Goal: Task Accomplishment & Management: Manage account settings

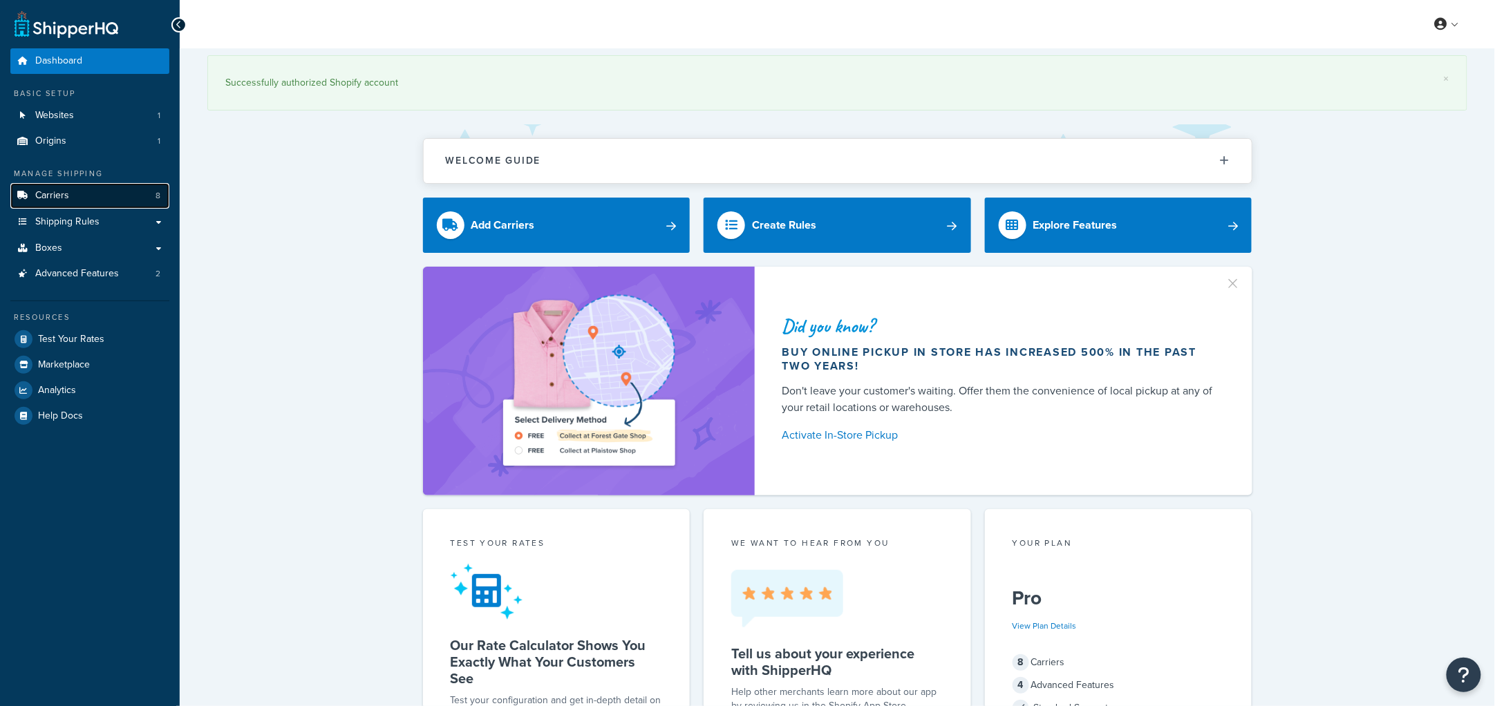
click at [87, 198] on link "Carriers 8" at bounding box center [89, 196] width 159 height 26
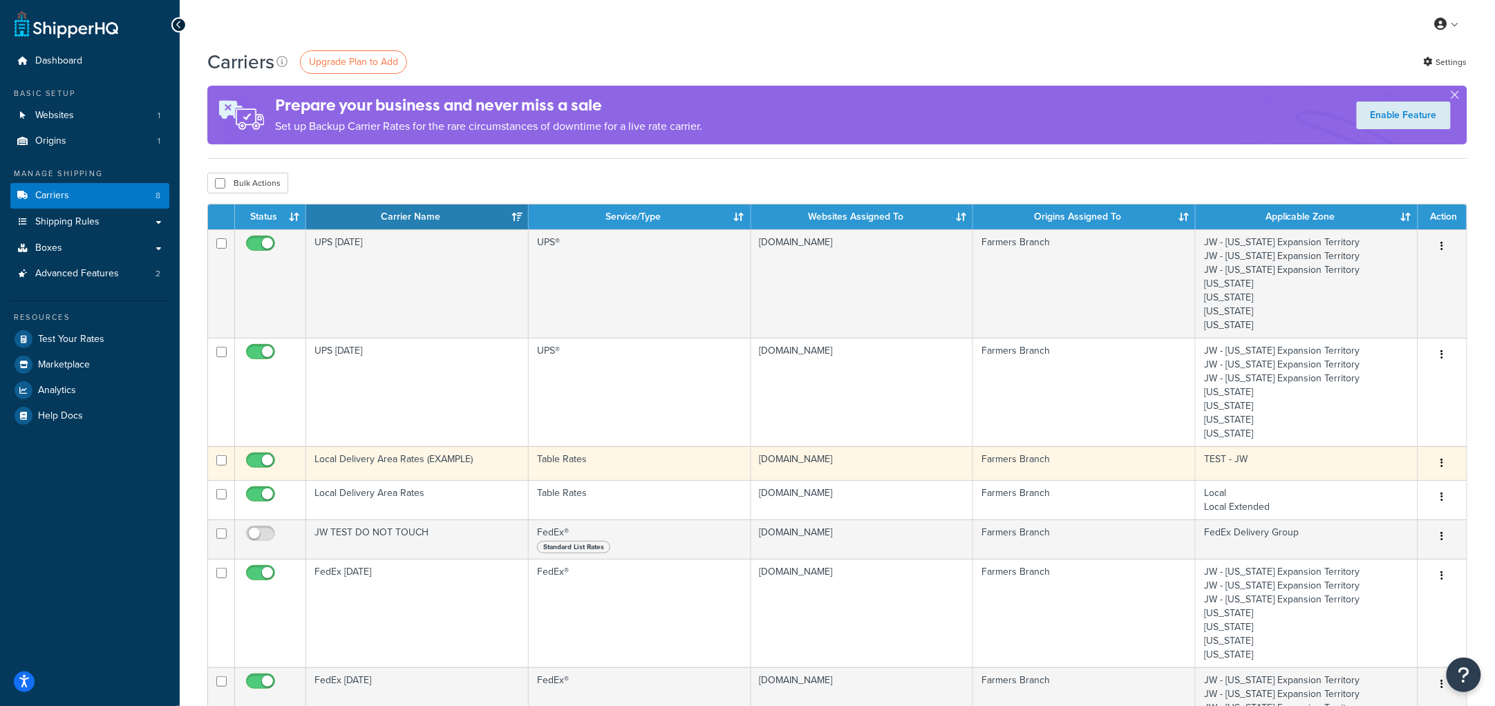
click at [265, 462] on input "checkbox" at bounding box center [262, 463] width 38 height 17
checkbox input "false"
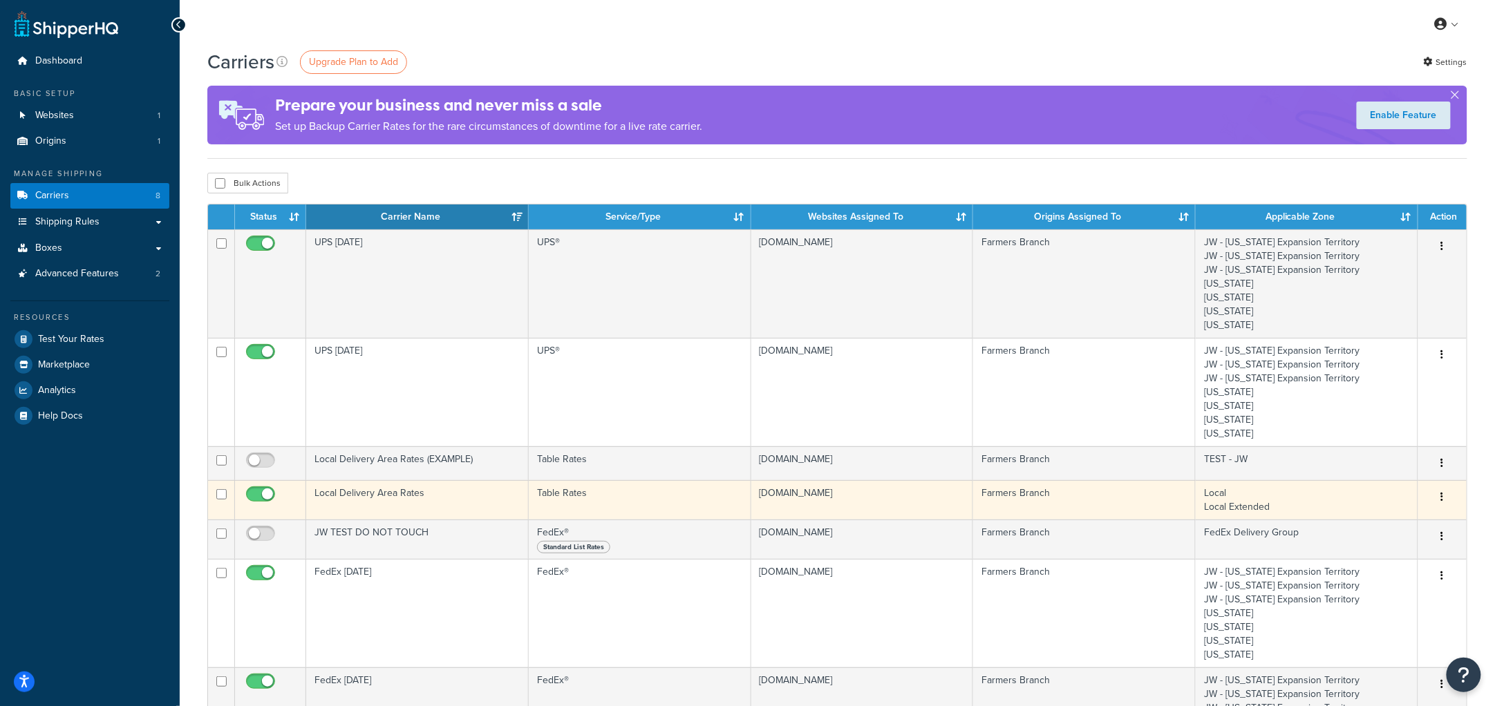
click at [392, 505] on td "Local Delivery Area Rates" at bounding box center [417, 499] width 223 height 39
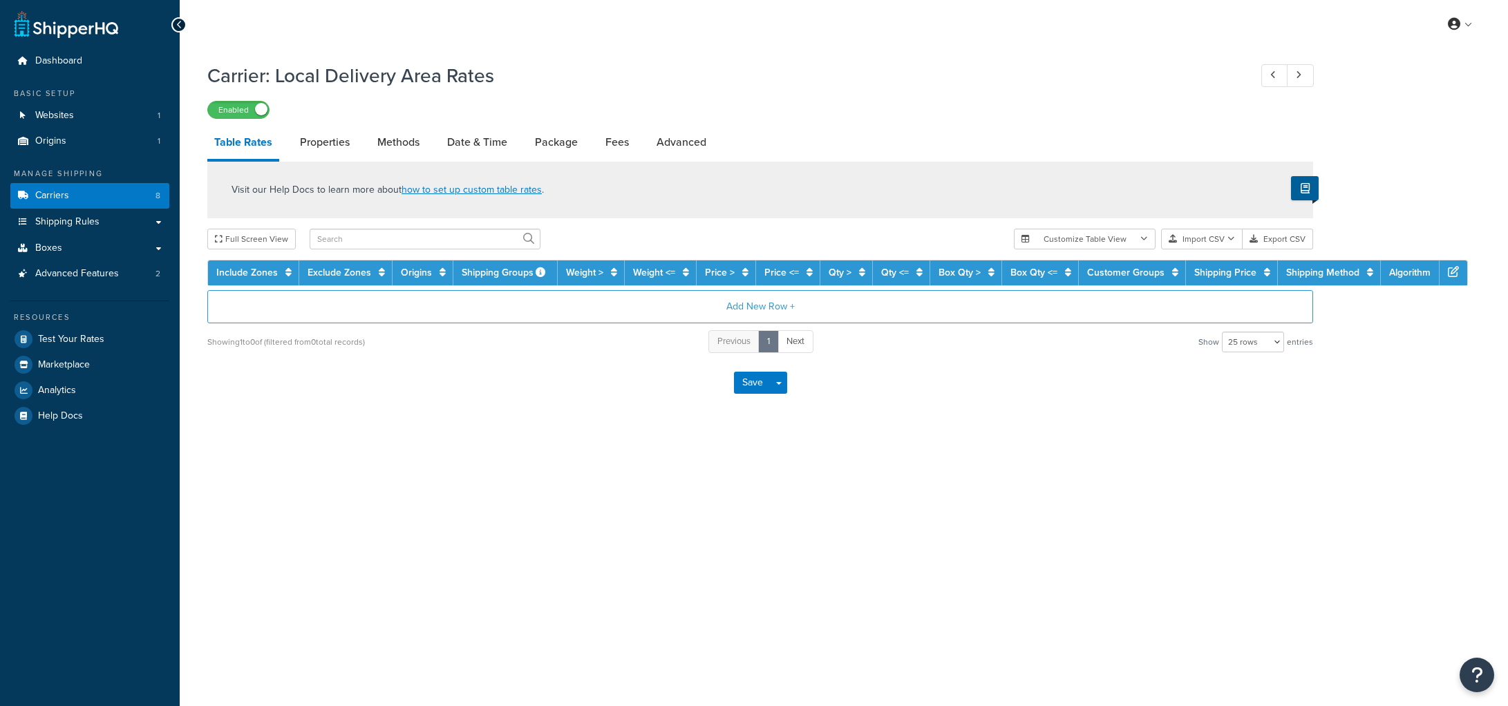
select select "25"
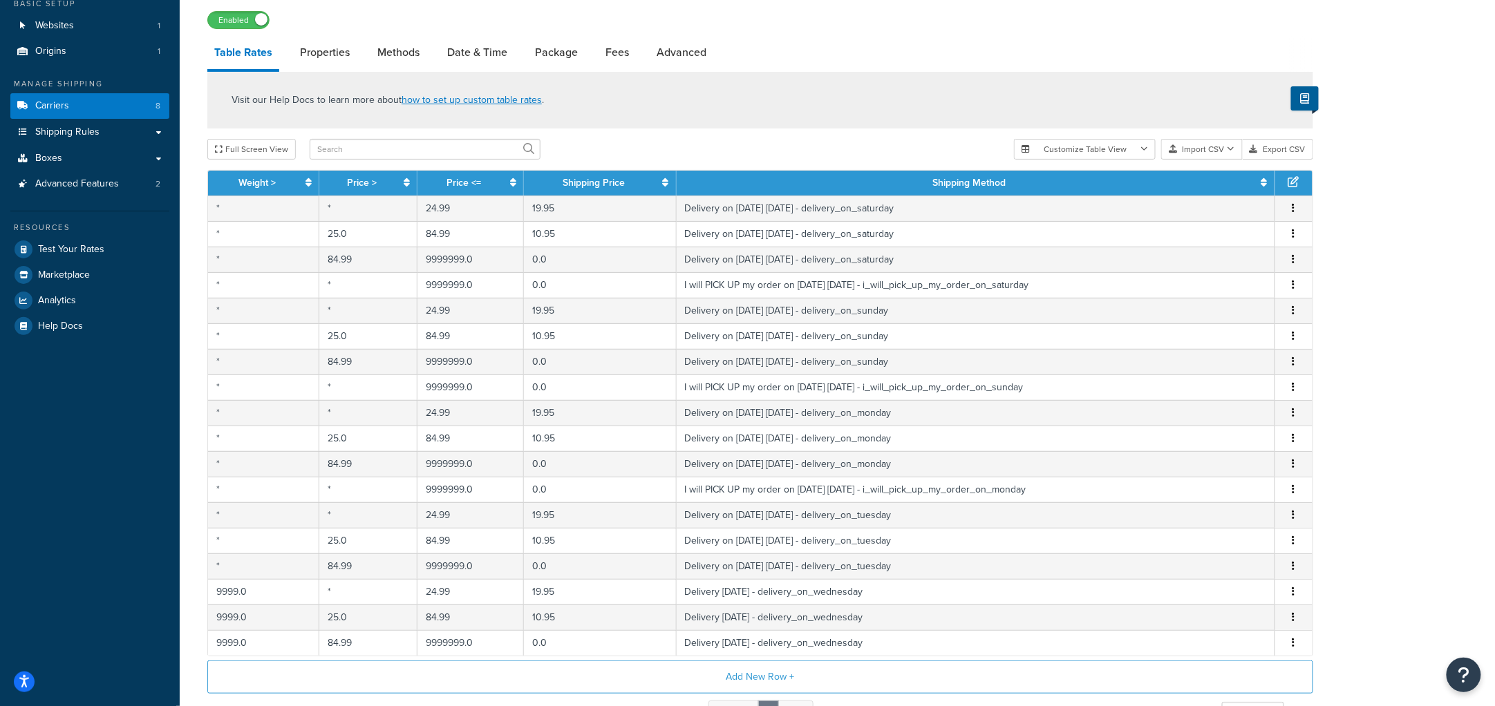
scroll to position [89, 0]
click at [98, 99] on link "Carriers 8" at bounding box center [89, 107] width 159 height 26
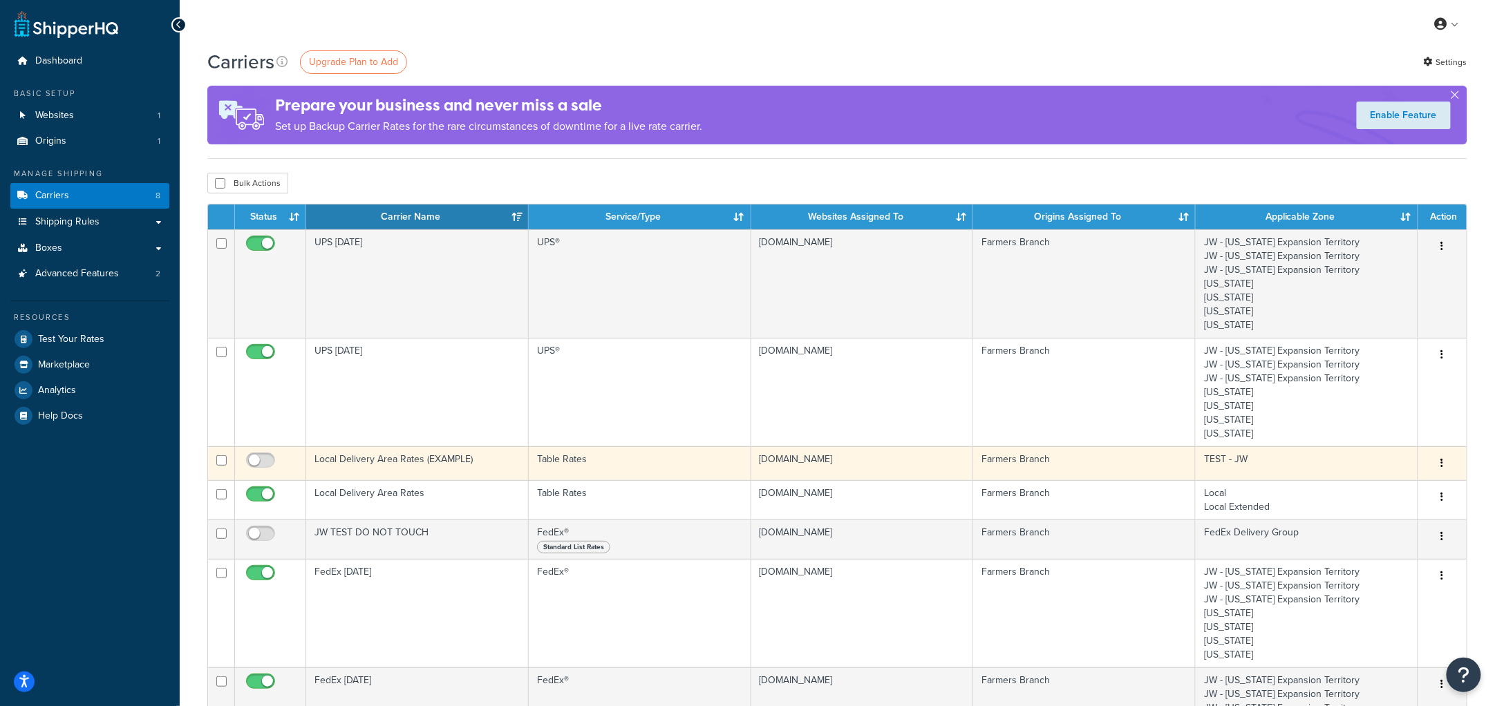
click at [382, 466] on td "Local Delivery Area Rates (EXAMPLE)" at bounding box center [417, 463] width 223 height 34
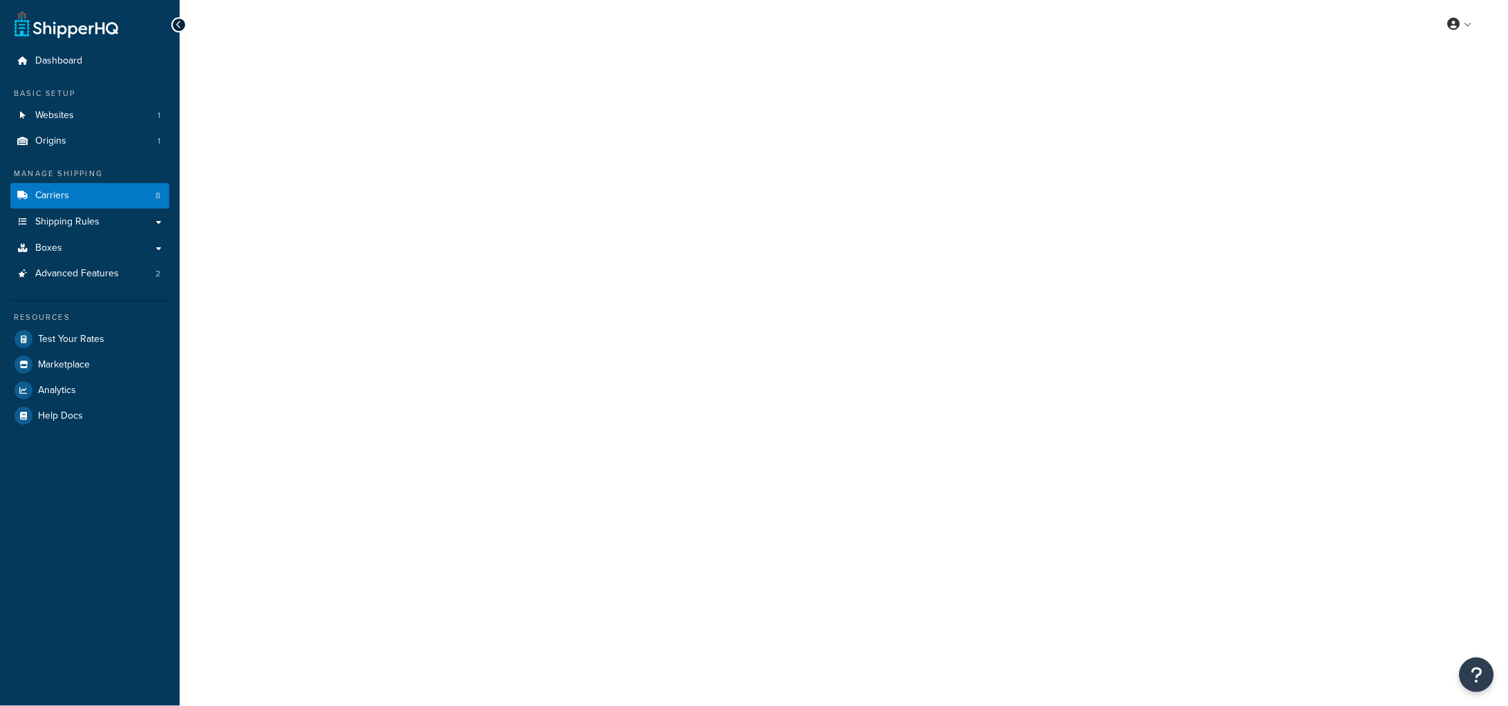
select select "25"
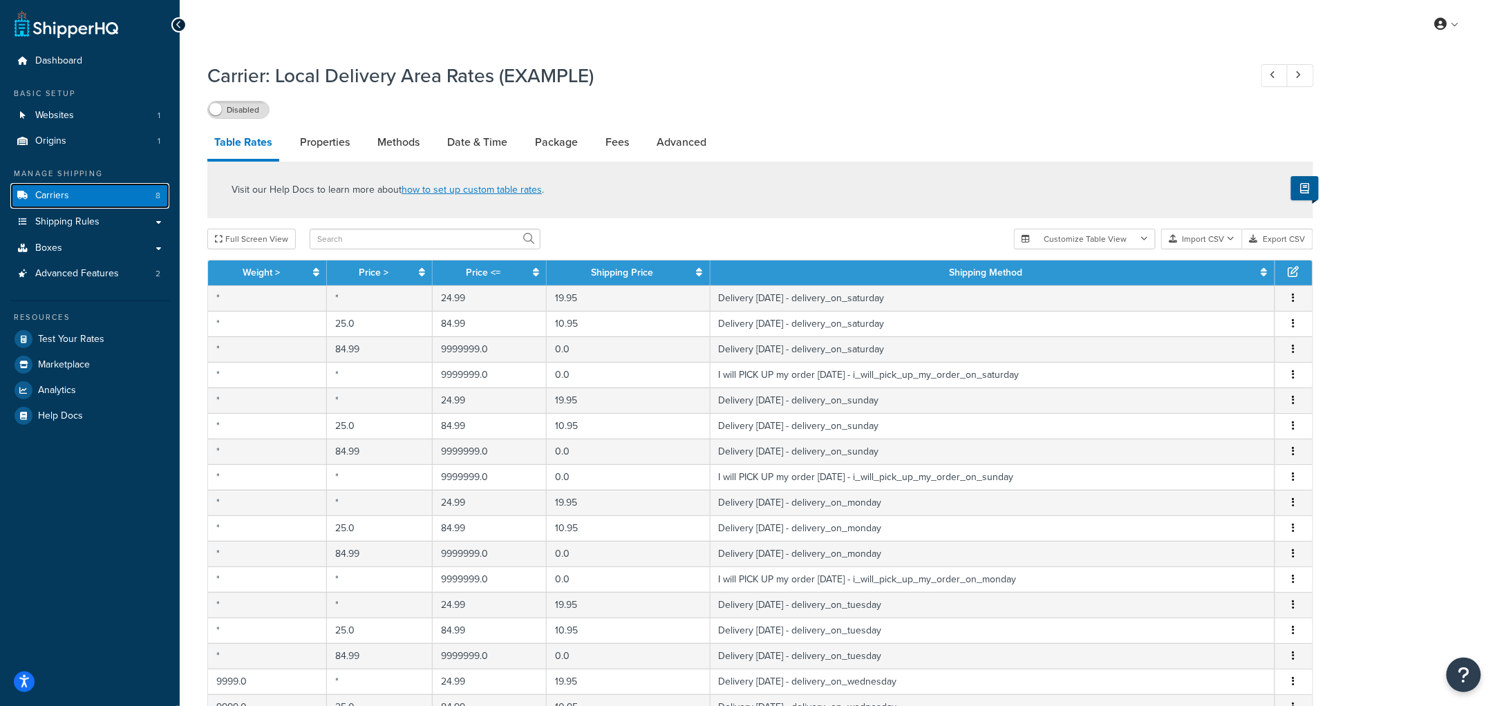
click at [64, 192] on span "Carriers" at bounding box center [52, 196] width 34 height 12
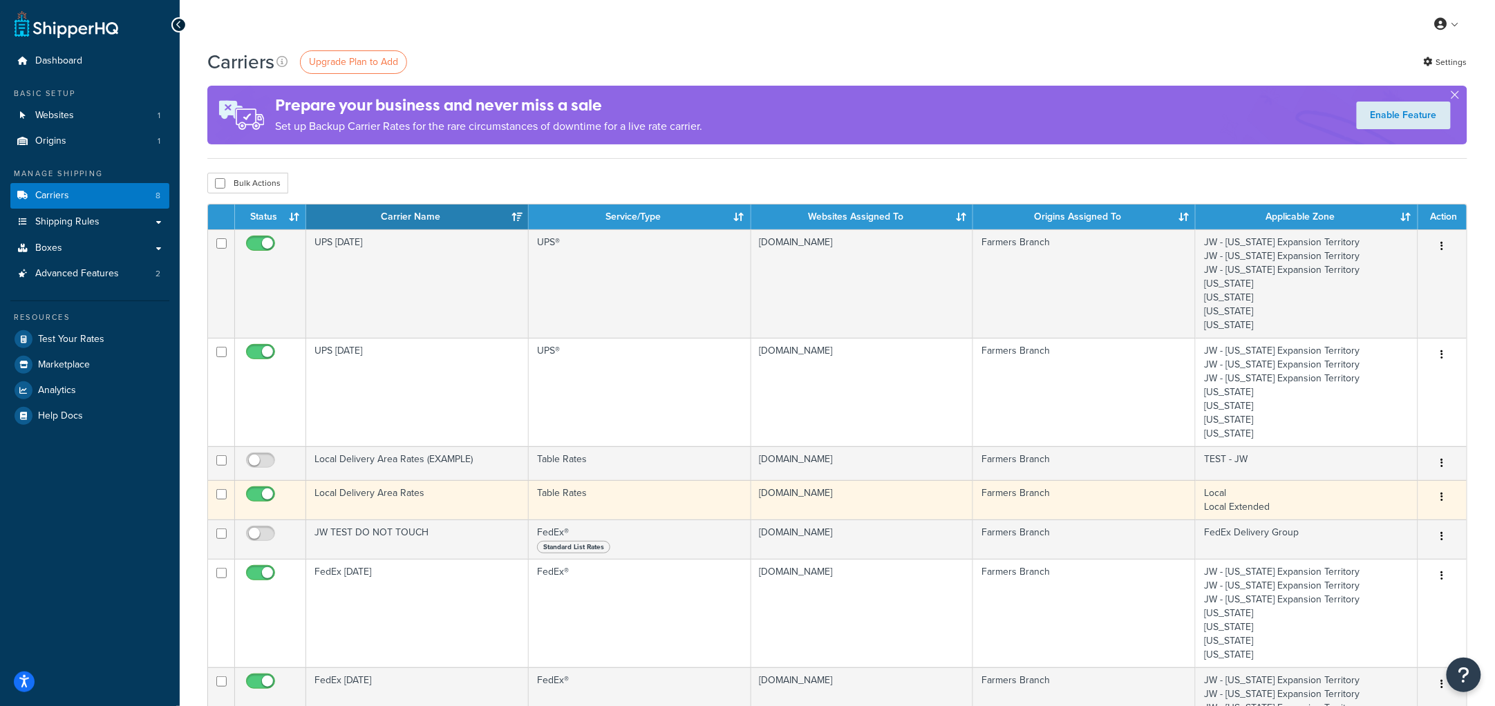
click at [390, 493] on td "Local Delivery Area Rates" at bounding box center [417, 499] width 223 height 39
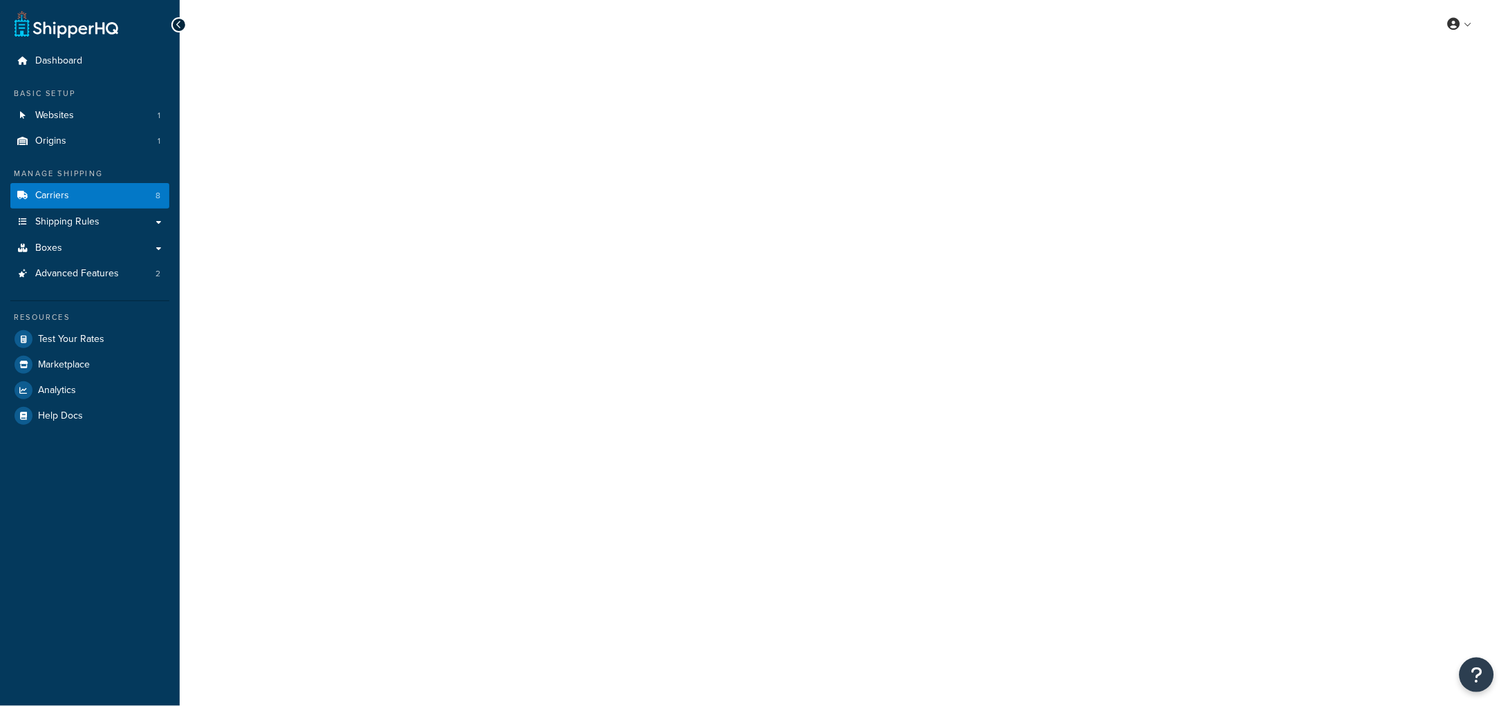
select select "25"
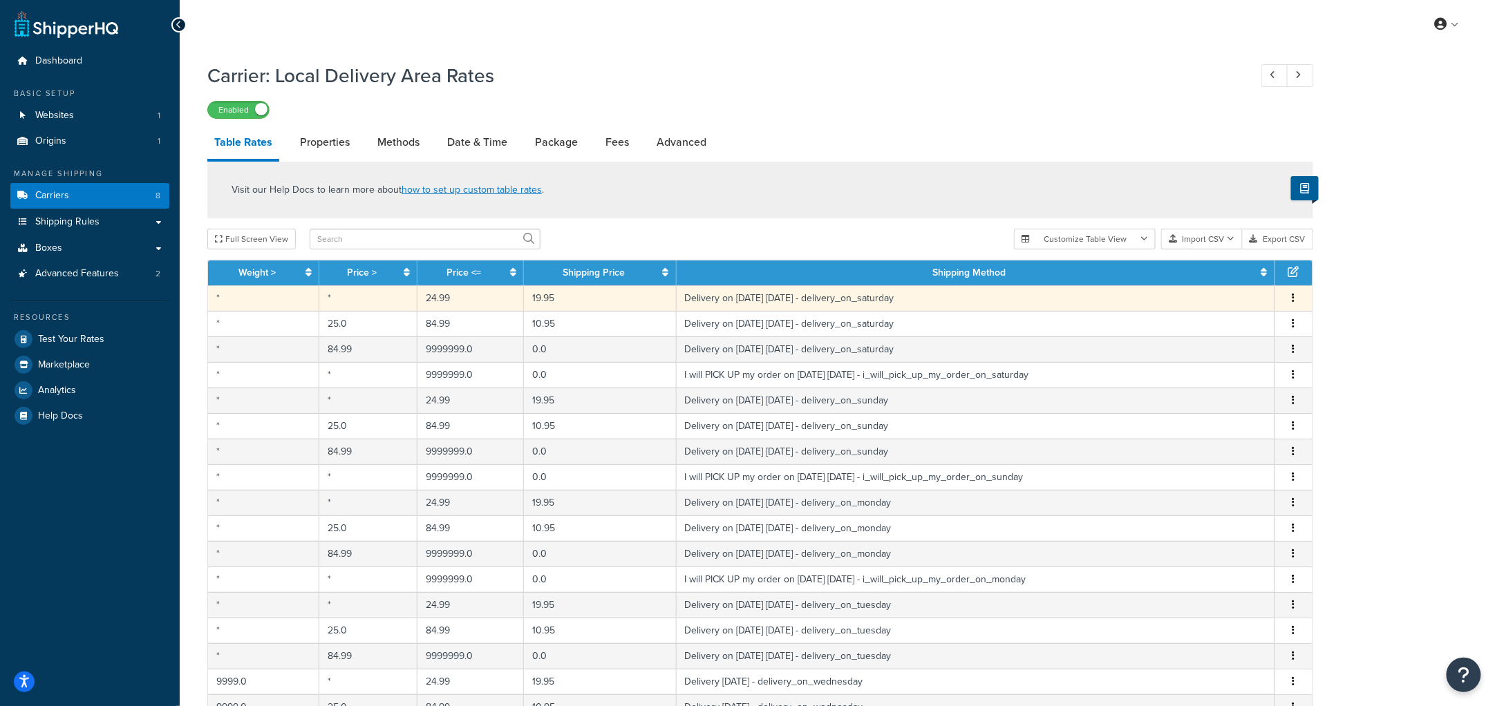
click at [777, 294] on td "Delivery on [DATE] [DATE] - delivery_on_saturday" at bounding box center [975, 298] width 598 height 26
select select "153761"
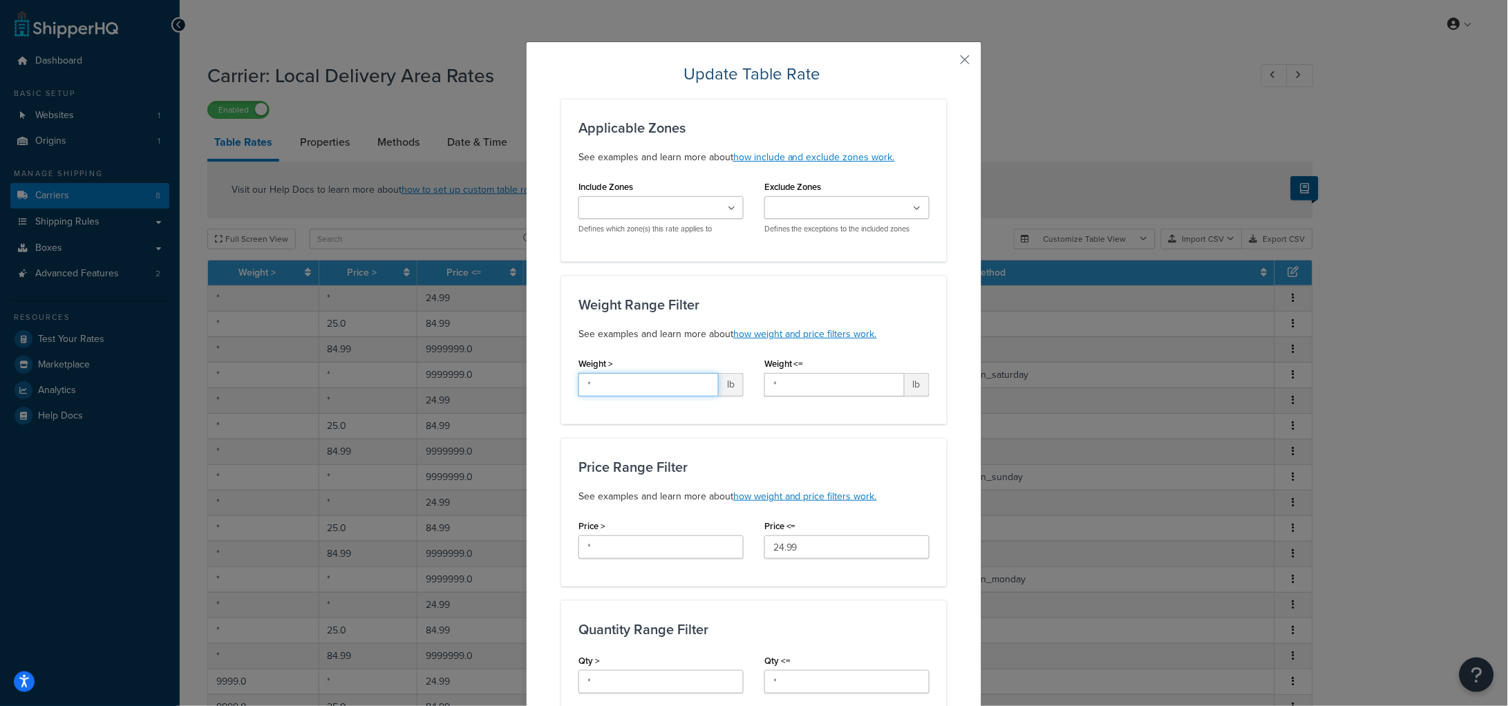
drag, startPoint x: 643, startPoint y: 381, endPoint x: 522, endPoint y: 370, distance: 121.4
type input "9999"
click at [715, 303] on h3 "Weight Range Filter" at bounding box center [753, 304] width 351 height 15
drag, startPoint x: 636, startPoint y: 394, endPoint x: 478, endPoint y: 355, distance: 162.9
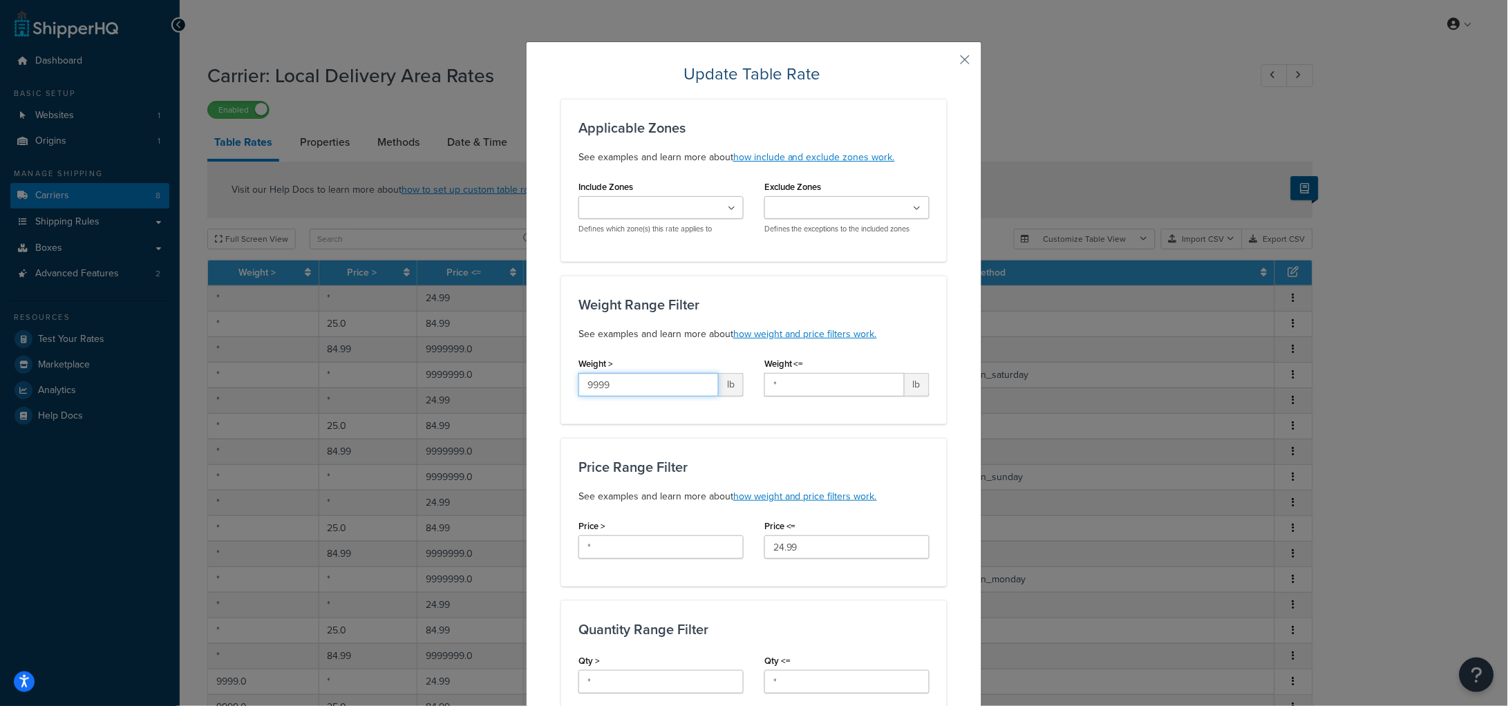
click at [478, 355] on div "Update Table Rate Applicable Zones See examples and learn more about how includ…" at bounding box center [754, 353] width 1508 height 706
click at [789, 453] on div "Price Range Filter See examples and learn more about how weight and price filte…" at bounding box center [754, 512] width 386 height 149
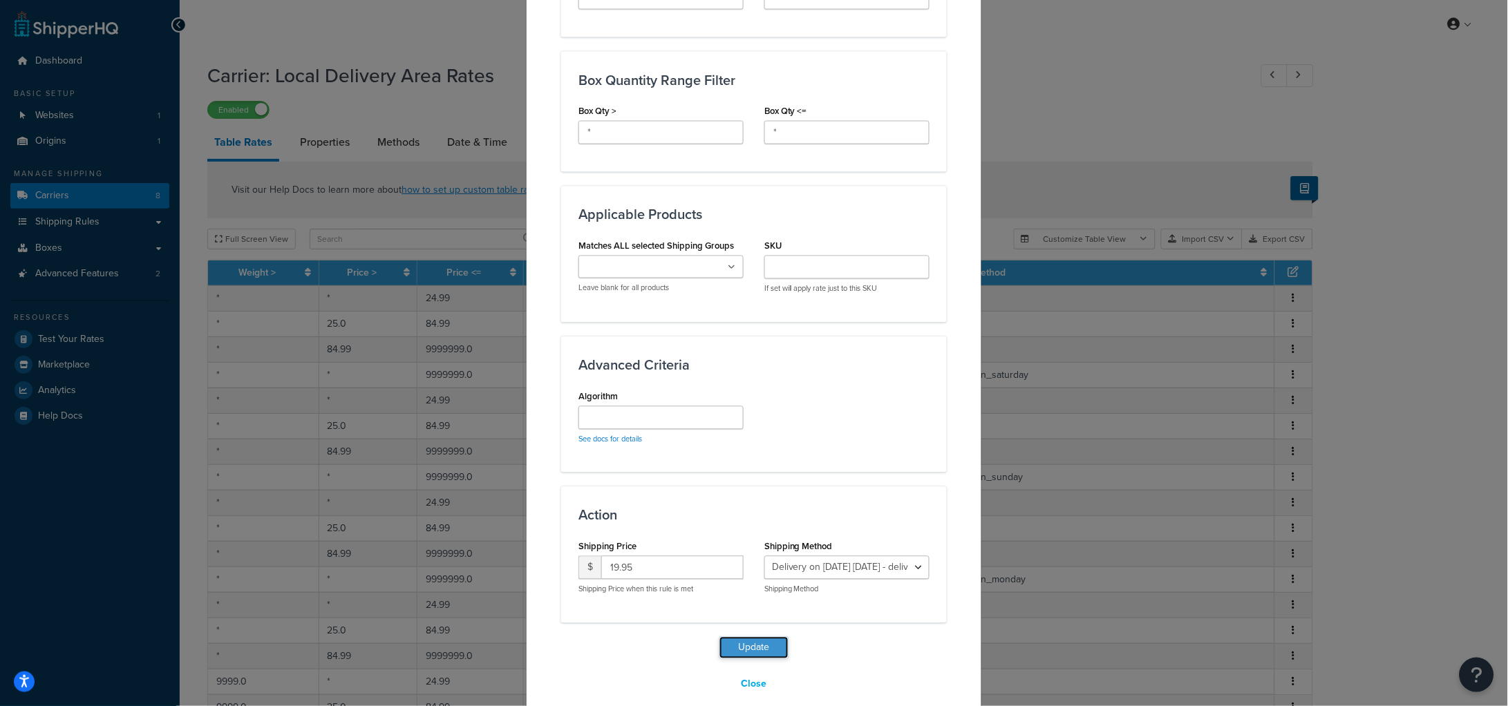
click at [748, 645] on button "Update" at bounding box center [753, 648] width 69 height 22
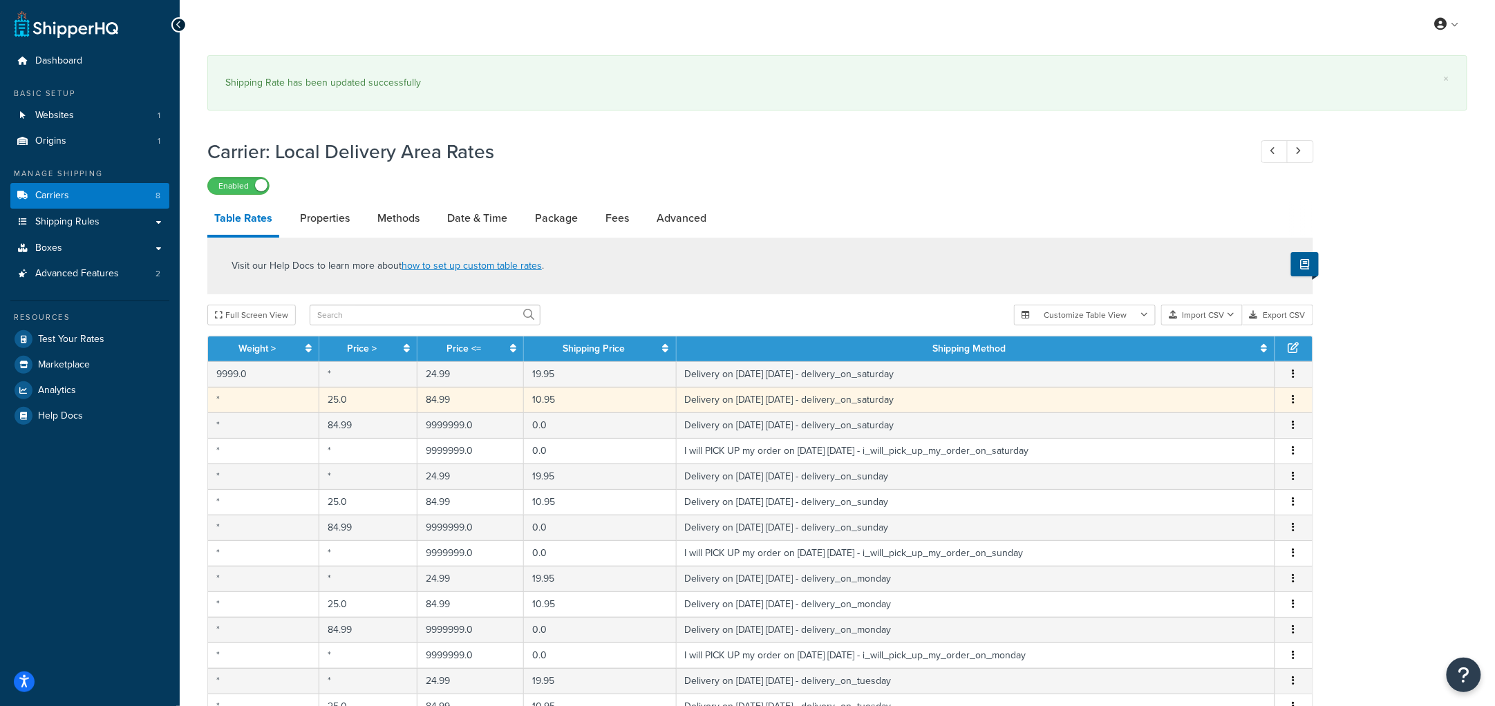
click at [1294, 406] on button "button" at bounding box center [1293, 399] width 11 height 15
click at [1236, 373] on div "Edit" at bounding box center [1224, 372] width 98 height 28
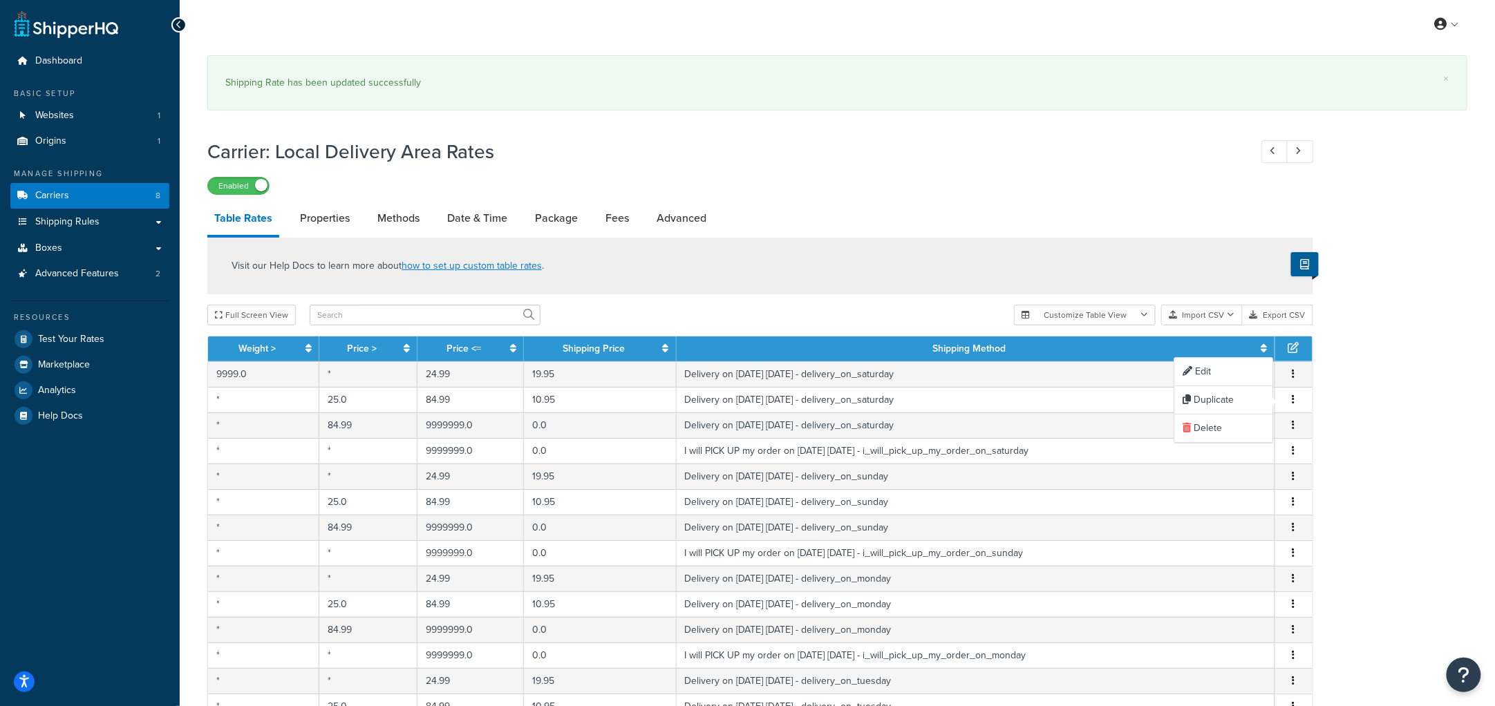
select select "153761"
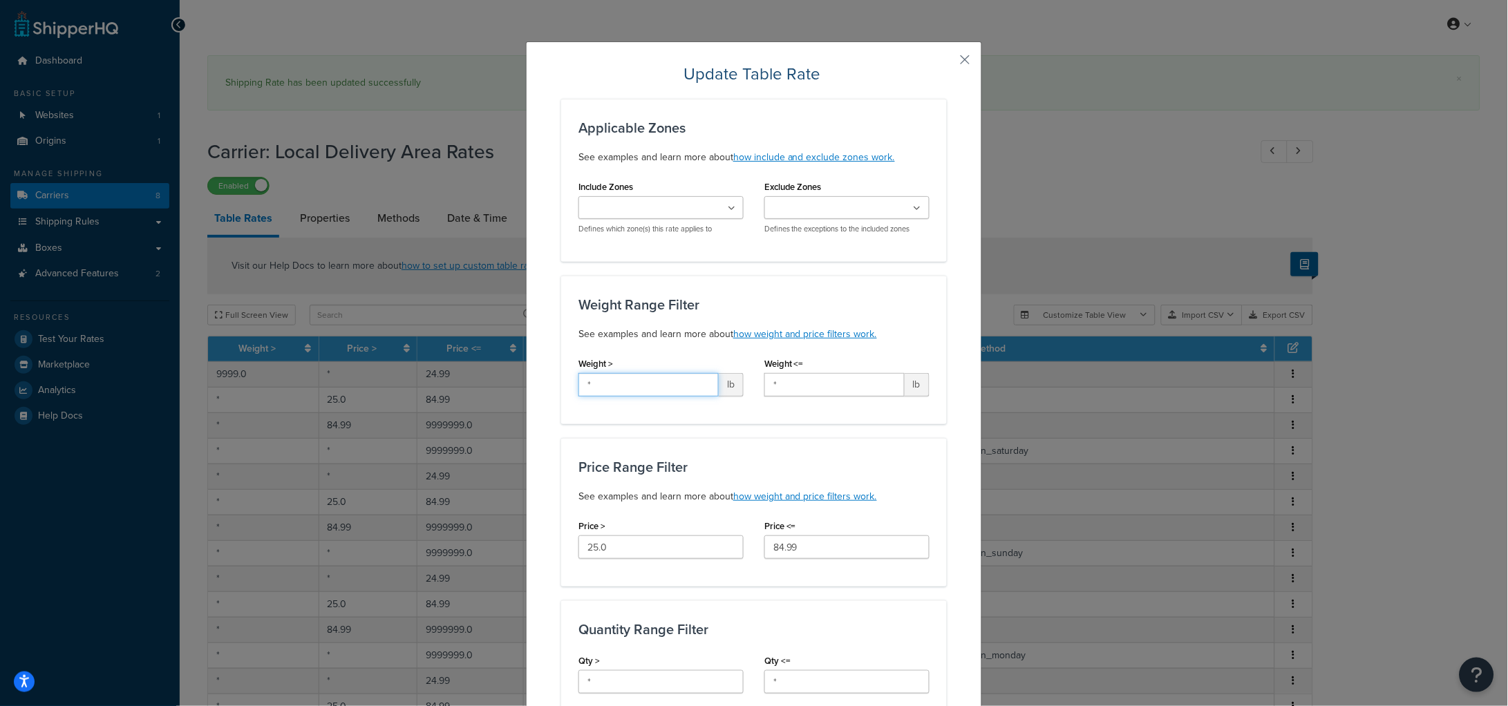
drag, startPoint x: 641, startPoint y: 379, endPoint x: 603, endPoint y: 326, distance: 65.4
paste input "9999"
type input "9999"
click at [634, 307] on h3 "Weight Range Filter" at bounding box center [753, 304] width 351 height 15
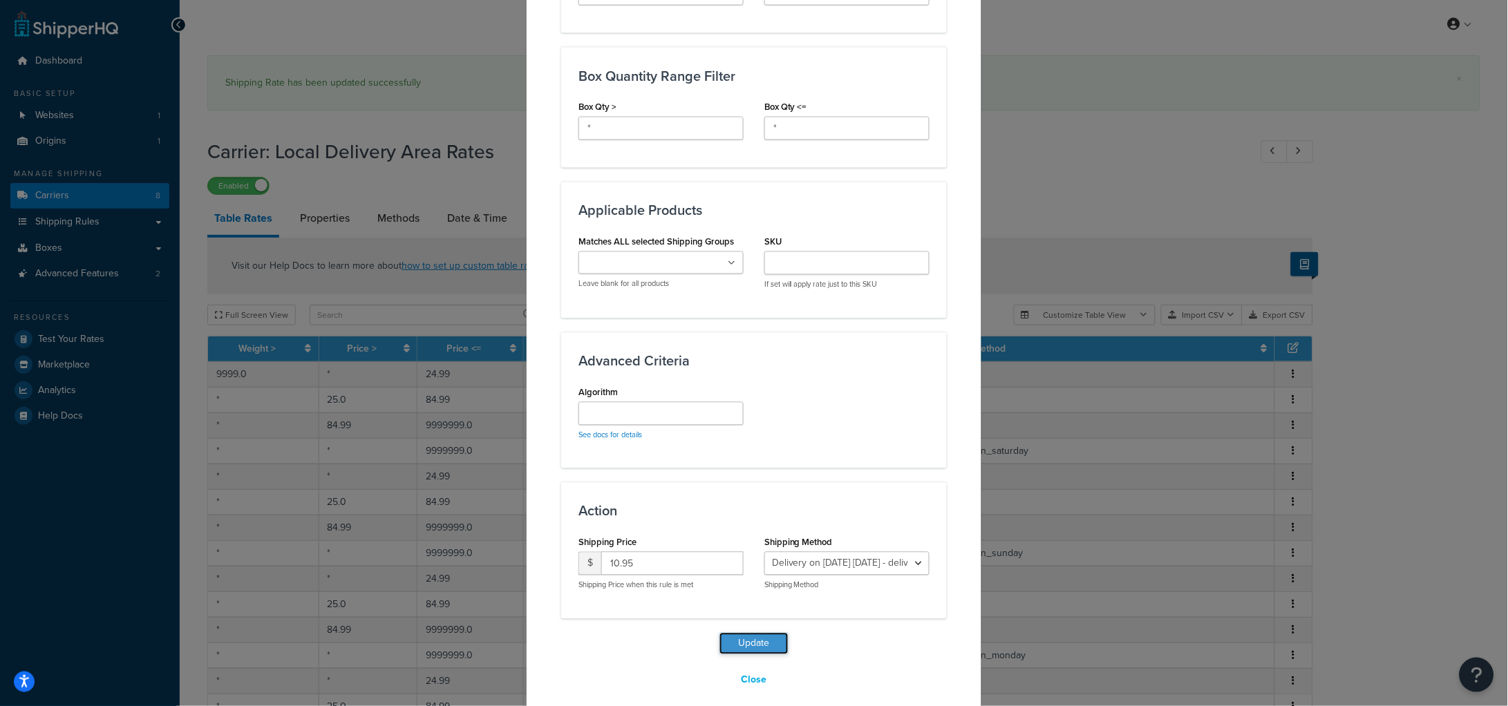
click at [747, 637] on button "Update" at bounding box center [753, 644] width 69 height 22
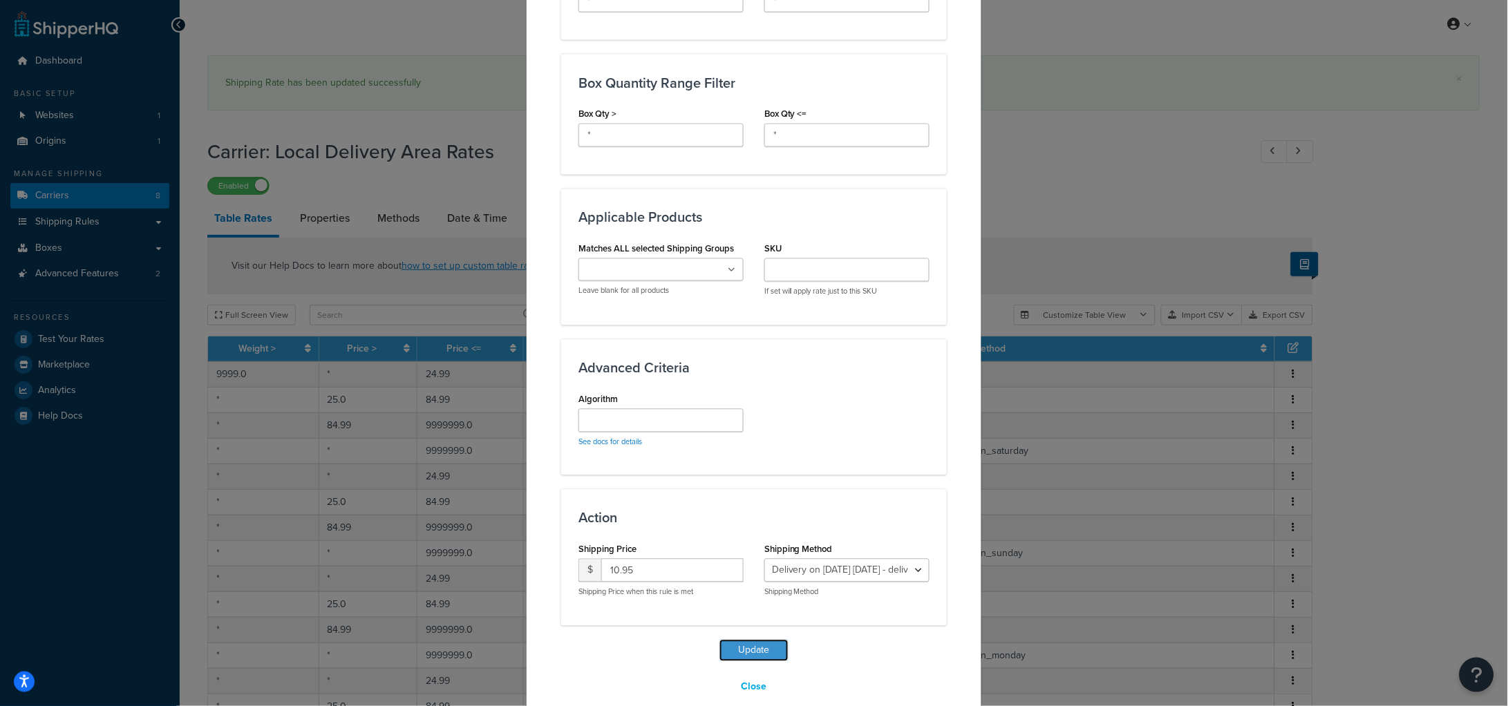
scroll to position [681, 0]
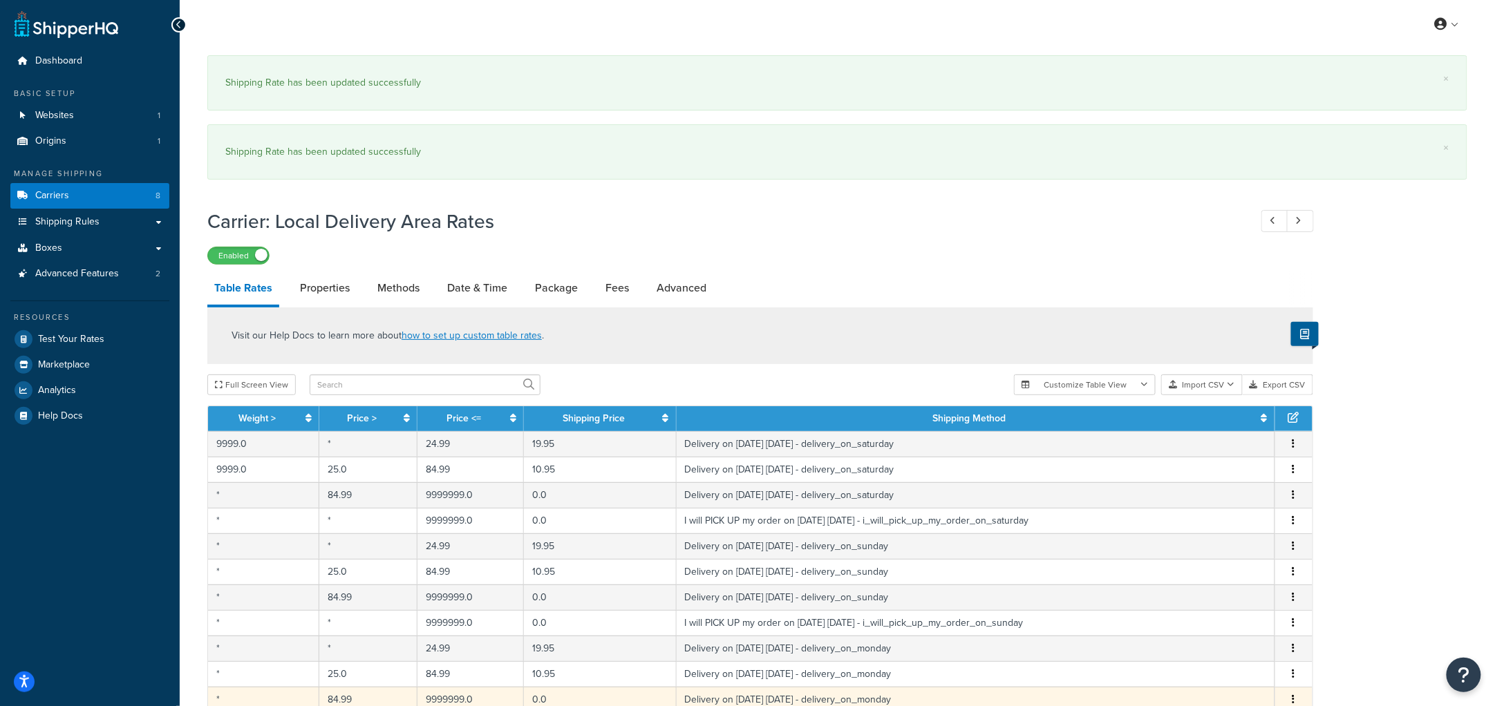
click at [755, 687] on td "Delivery on [DATE] [DATE] - delivery_on_monday" at bounding box center [975, 700] width 598 height 26
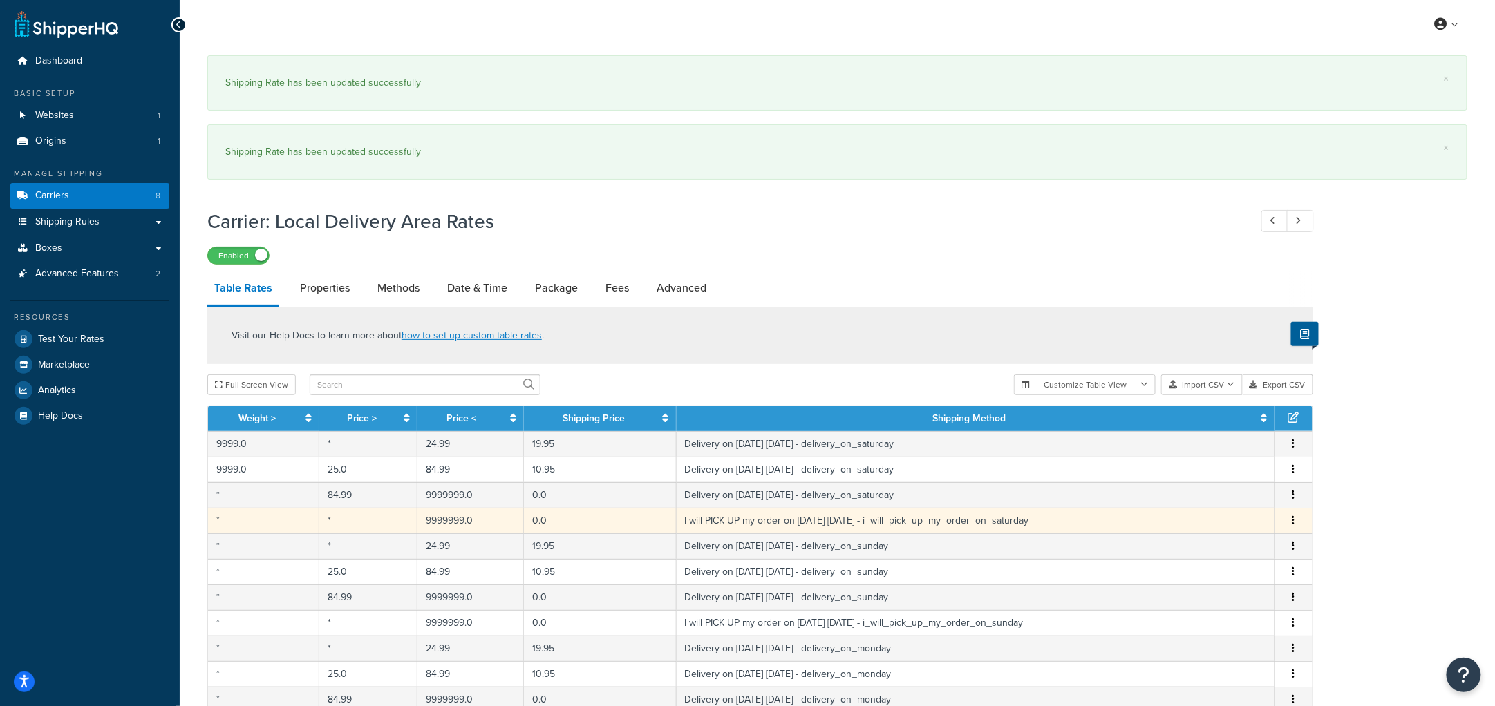
select select "141009"
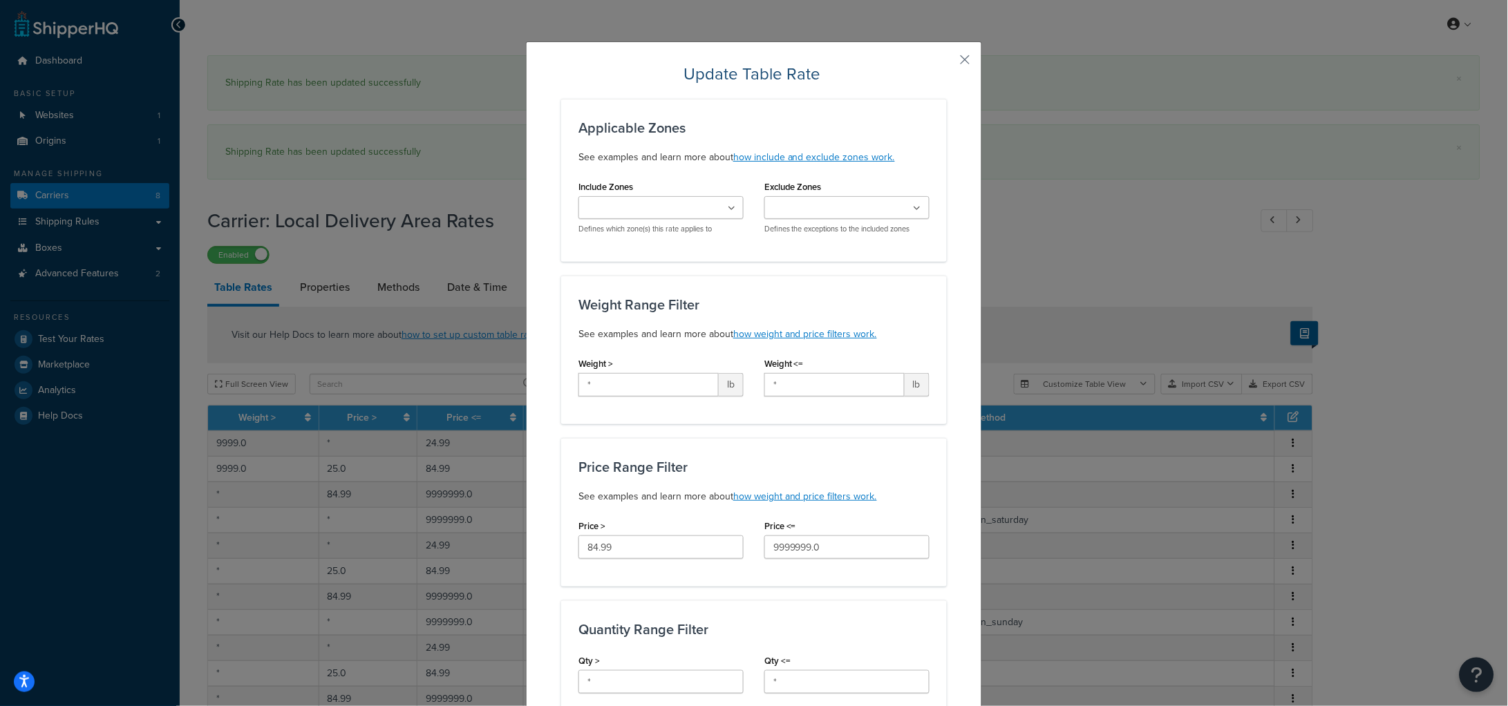
click at [1361, 483] on div "Update Table Rate Applicable Zones See examples and learn more about how includ…" at bounding box center [754, 353] width 1508 height 706
click at [1294, 493] on div "Update Table Rate Applicable Zones See examples and learn more about how includ…" at bounding box center [754, 353] width 1508 height 706
drag, startPoint x: 1369, startPoint y: 503, endPoint x: 1112, endPoint y: 579, distance: 268.1
click at [1368, 503] on div "Update Table Rate Applicable Zones See examples and learn more about how includ…" at bounding box center [754, 353] width 1508 height 706
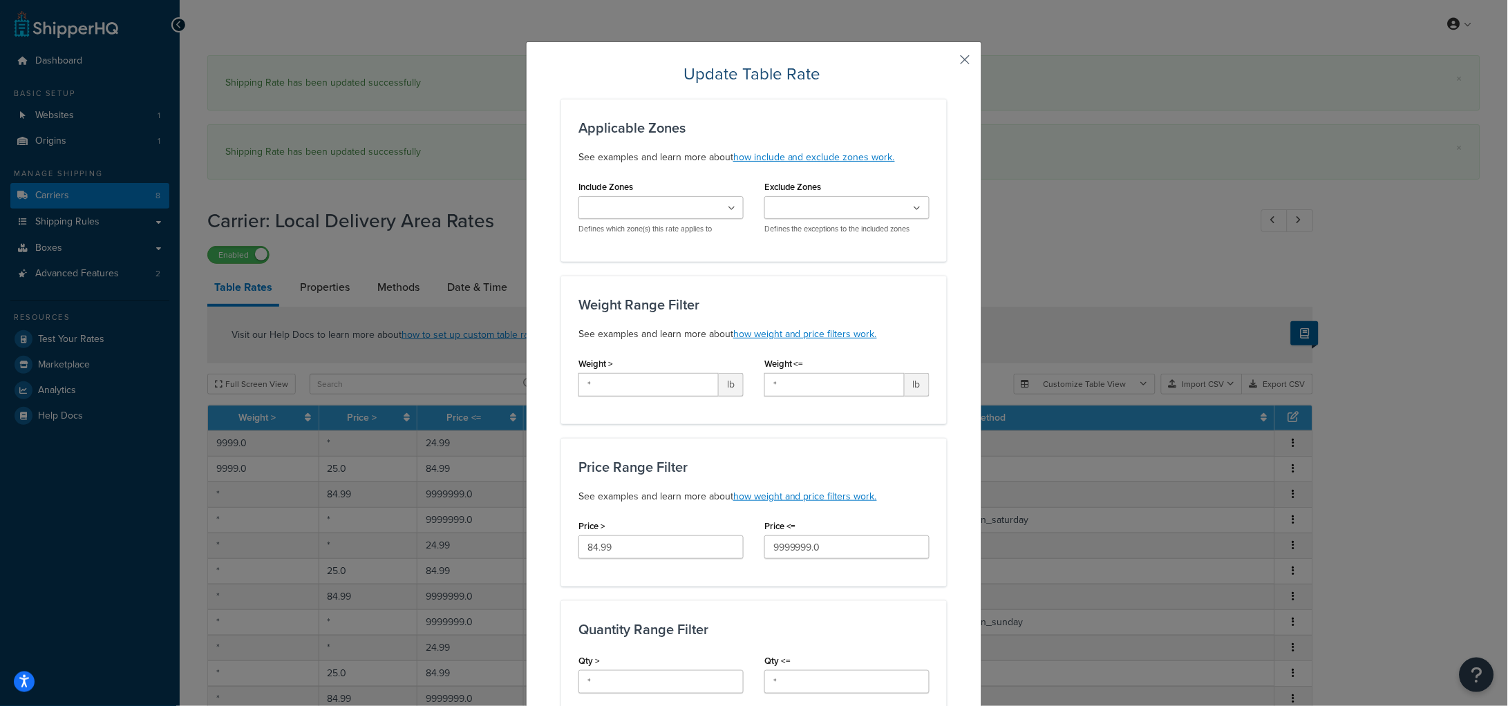
click at [947, 63] on button "button" at bounding box center [944, 64] width 3 height 3
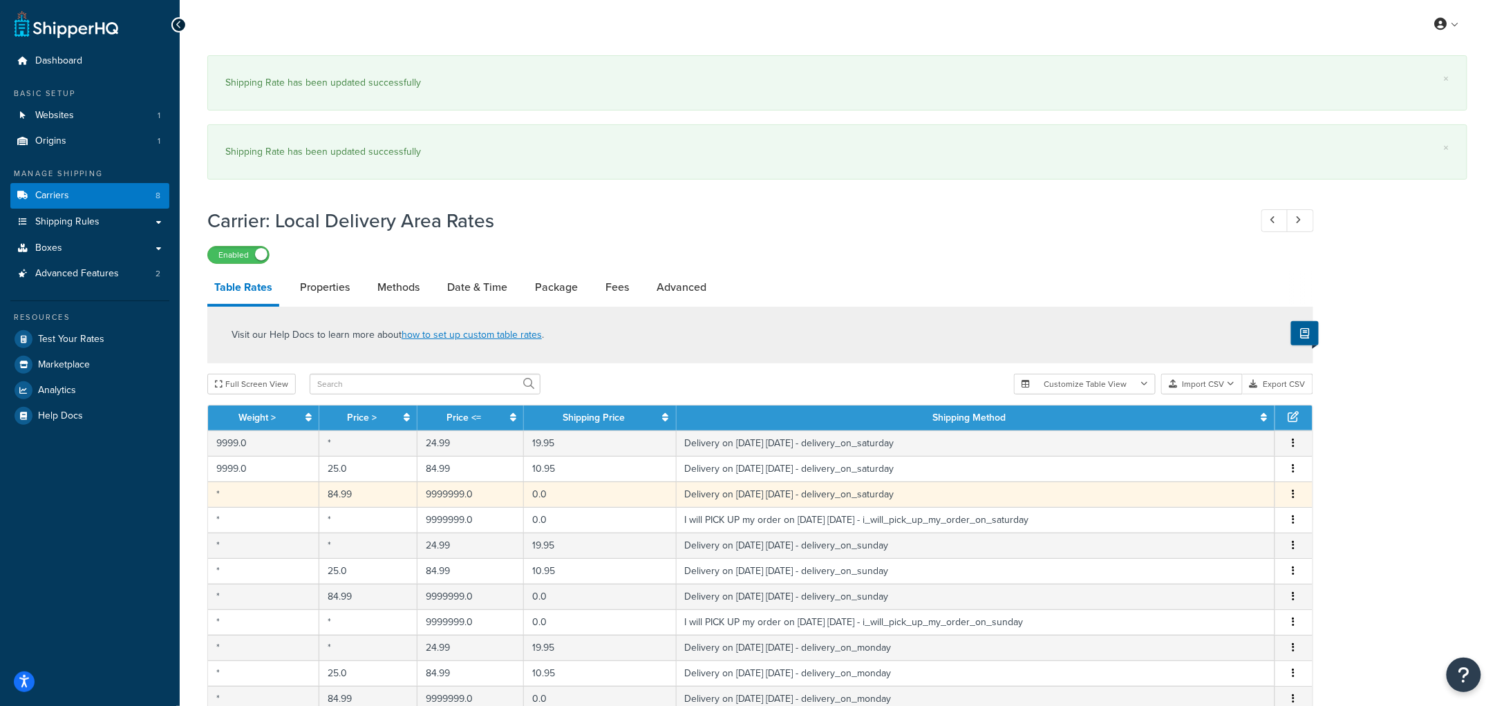
click at [1294, 492] on button "button" at bounding box center [1293, 494] width 11 height 15
click at [1211, 464] on div "Edit" at bounding box center [1224, 467] width 98 height 28
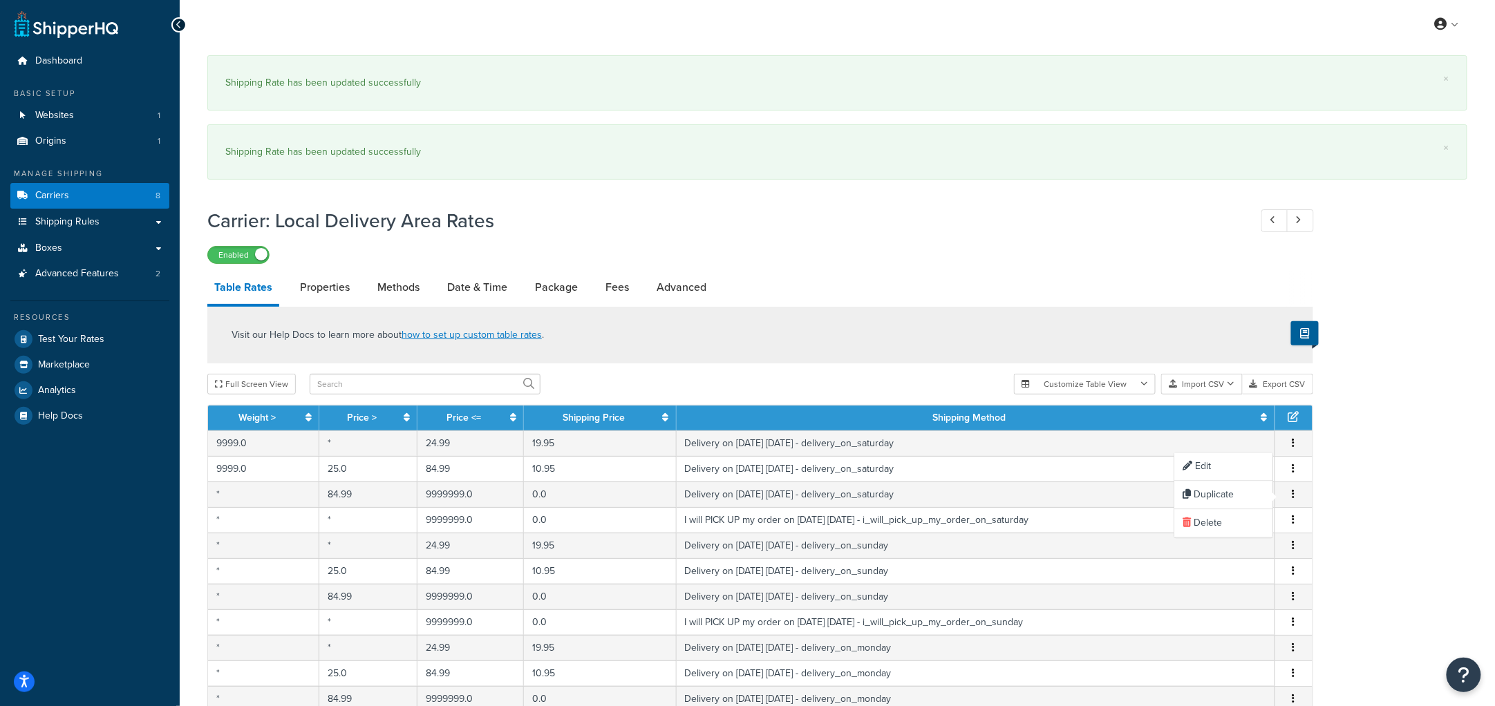
select select "153761"
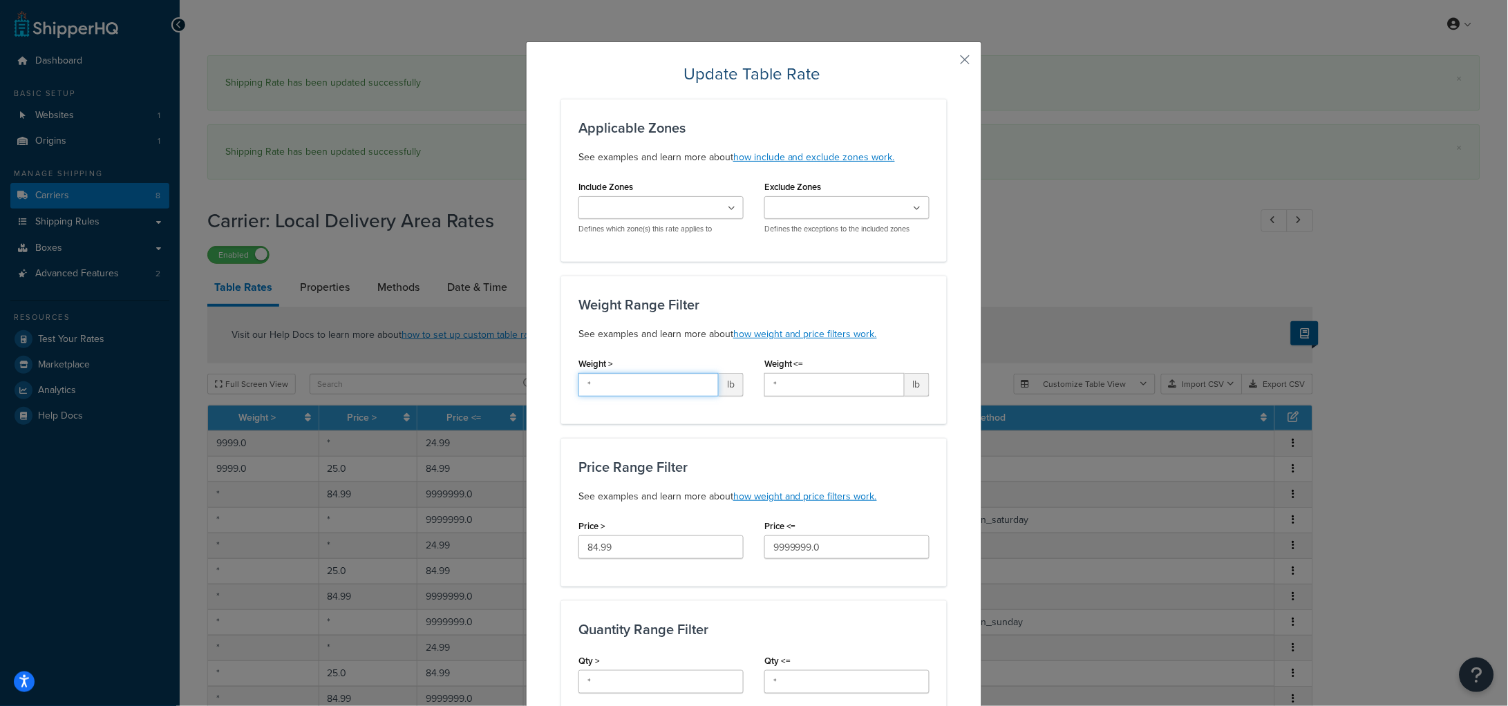
drag, startPoint x: 634, startPoint y: 376, endPoint x: 575, endPoint y: 334, distance: 72.3
paste input "9999"
type input "9999"
click at [630, 276] on div "Weight Range Filter See examples and learn more about how weight and price filt…" at bounding box center [754, 350] width 386 height 149
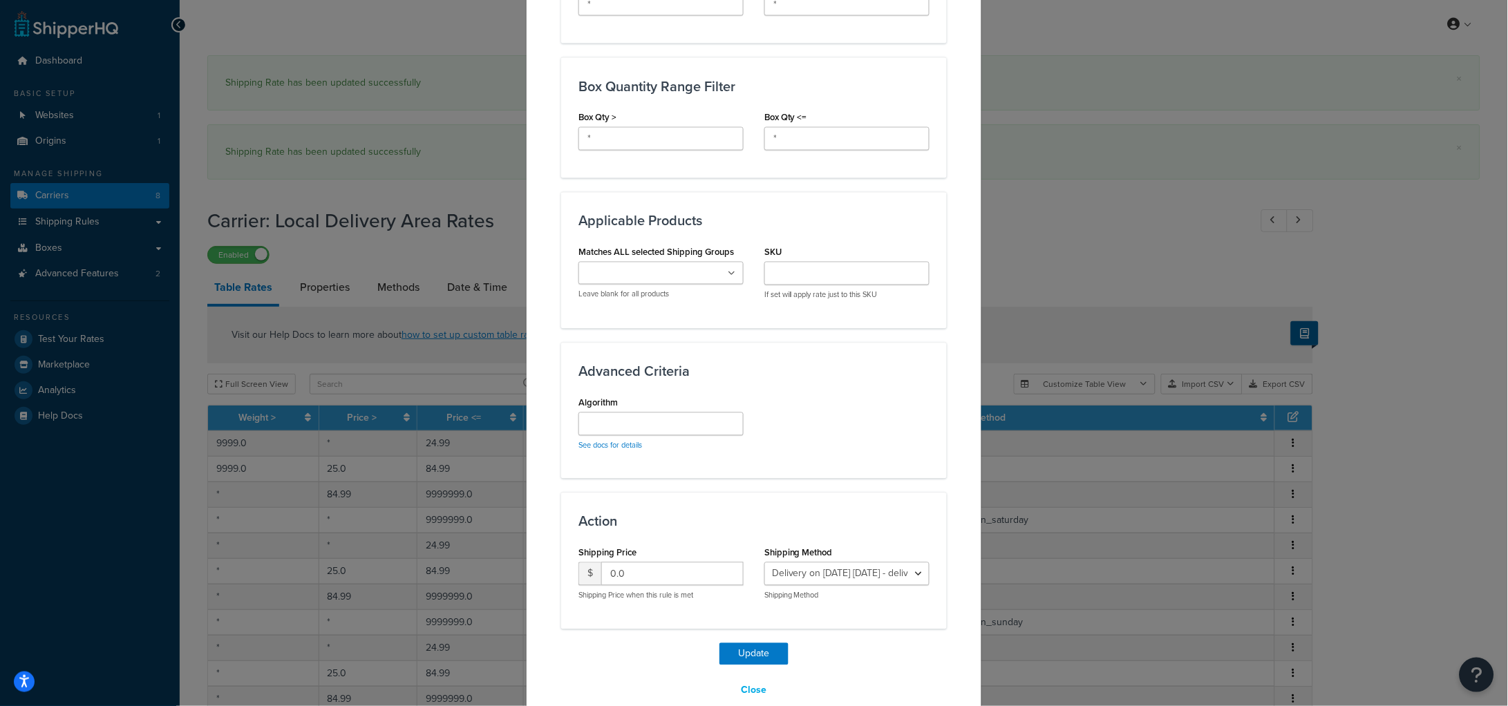
scroll to position [703, 0]
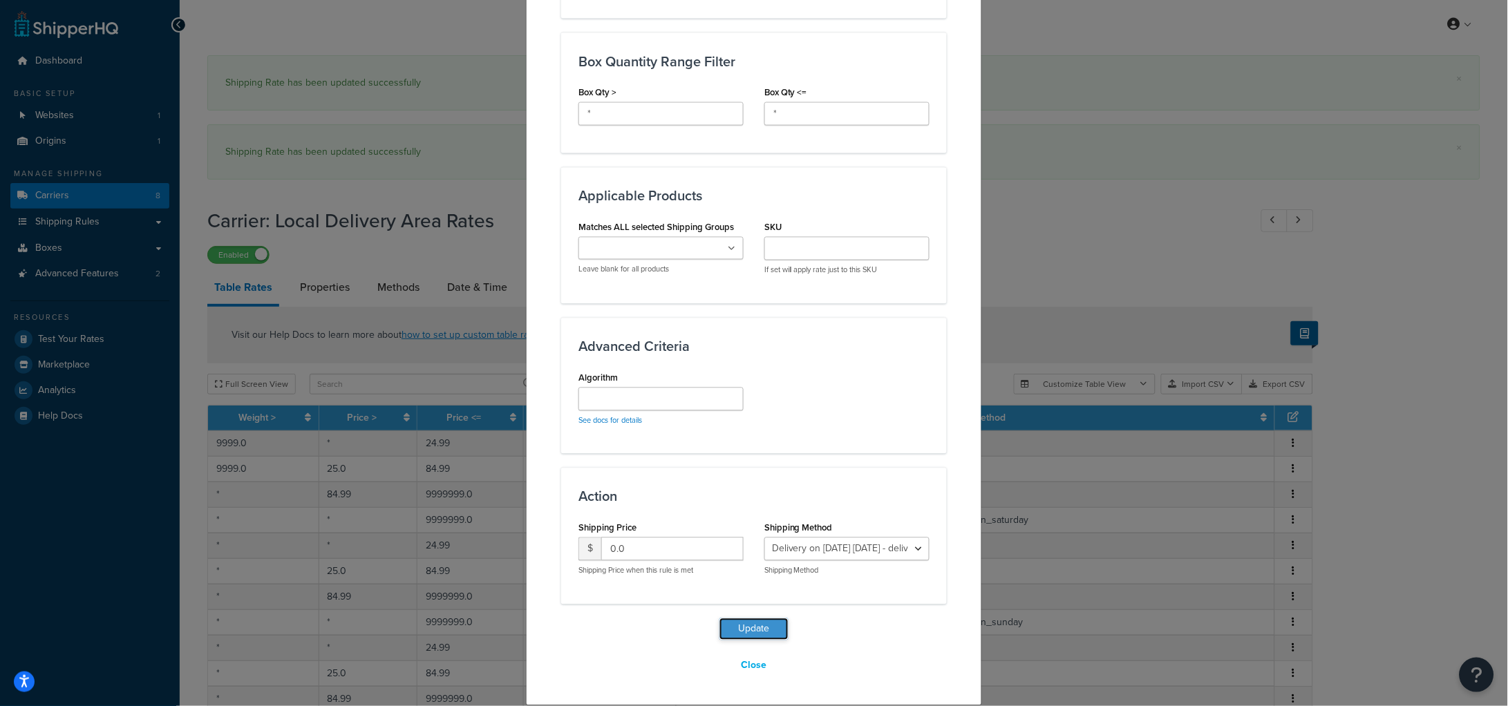
click at [764, 627] on button "Update" at bounding box center [753, 629] width 69 height 22
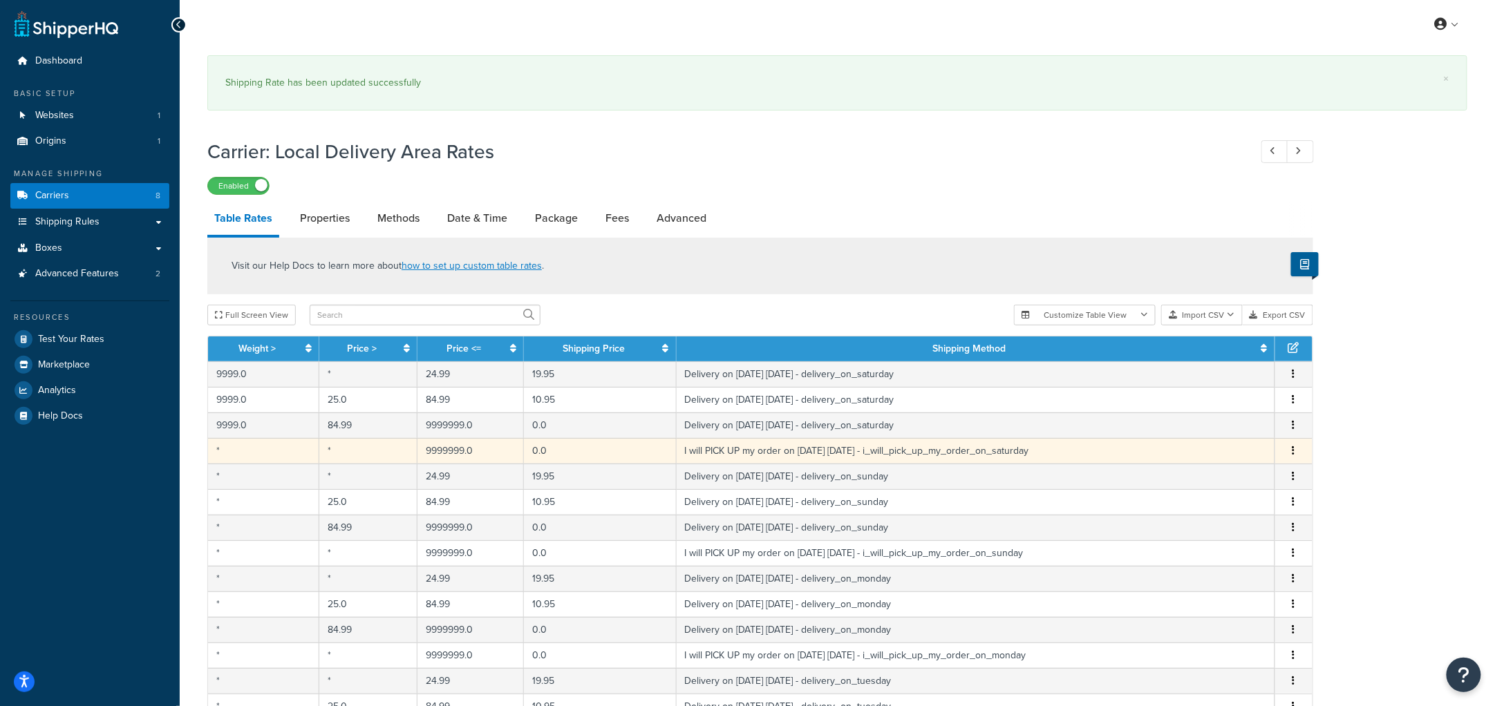
click at [1302, 453] on span "Edit Duplicate Delete" at bounding box center [1293, 451] width 21 height 15
click at [1294, 452] on button "button" at bounding box center [1293, 451] width 11 height 15
click at [1240, 422] on div "Edit" at bounding box center [1224, 423] width 98 height 28
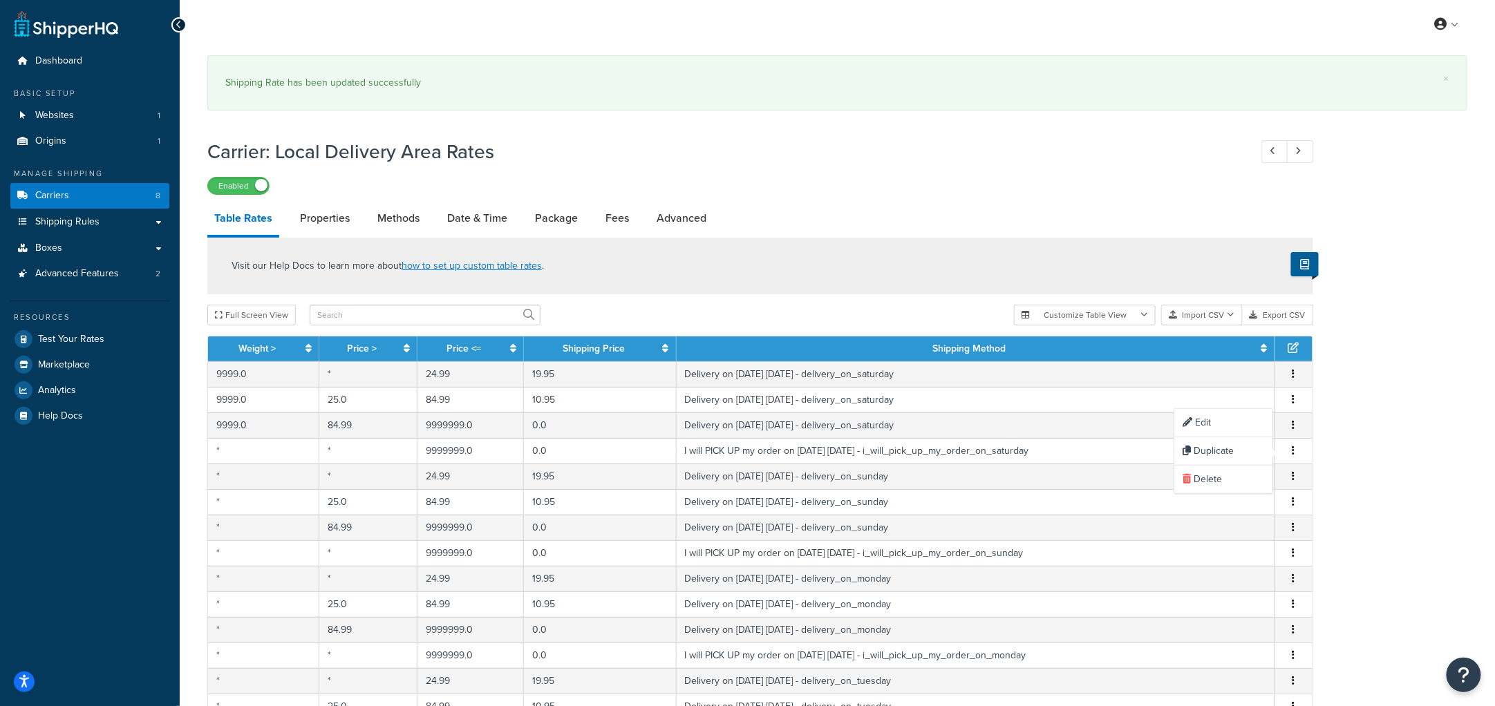
select select "153762"
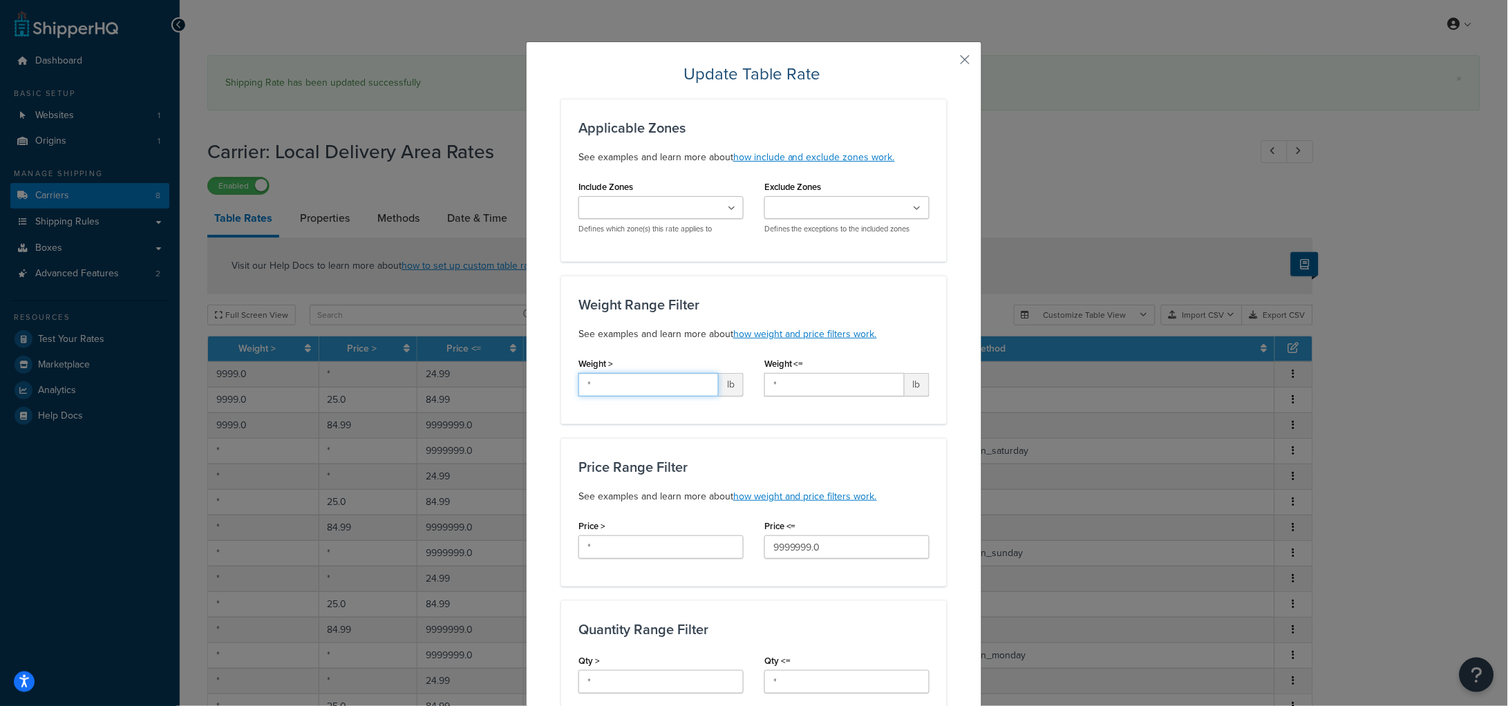
drag, startPoint x: 644, startPoint y: 395, endPoint x: 640, endPoint y: 285, distance: 109.9
click at [561, 382] on div "Weight Range Filter See examples and learn more about how weight and price filt…" at bounding box center [754, 350] width 386 height 149
paste input "9999"
type input "9999"
click at [641, 285] on div "Weight Range Filter See examples and learn more about how weight and price filt…" at bounding box center [754, 350] width 386 height 149
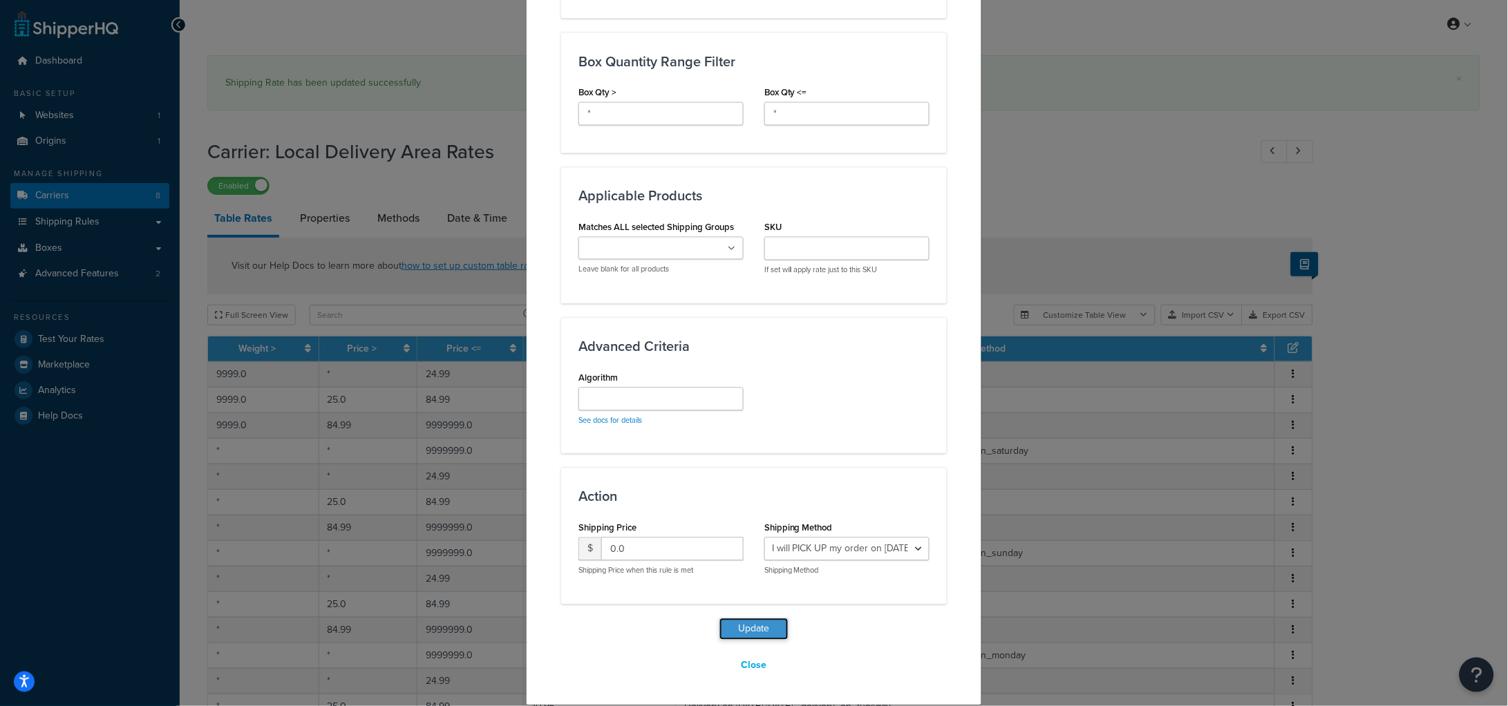
click at [751, 632] on button "Update" at bounding box center [753, 629] width 69 height 22
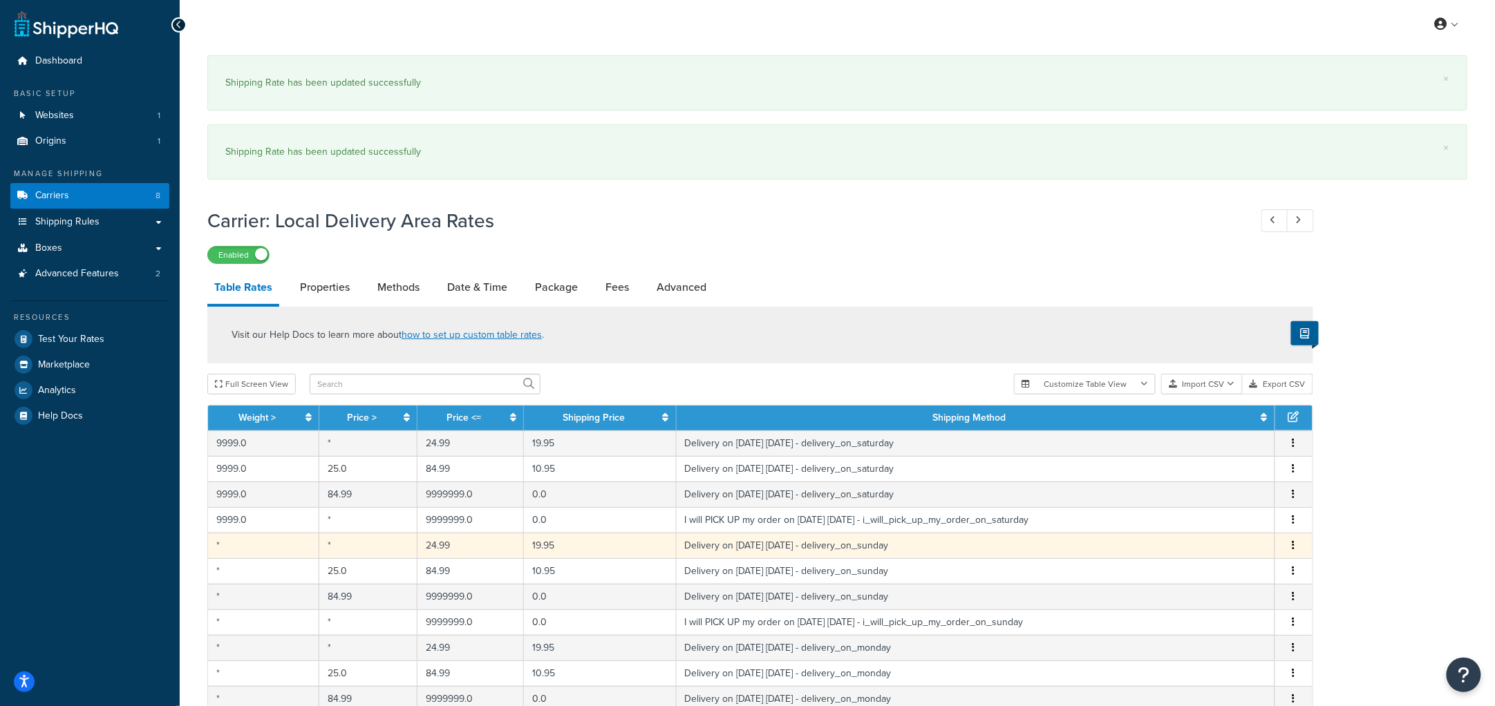
click at [1289, 546] on button "button" at bounding box center [1293, 545] width 11 height 15
click at [1238, 522] on div "Edit" at bounding box center [1224, 518] width 98 height 28
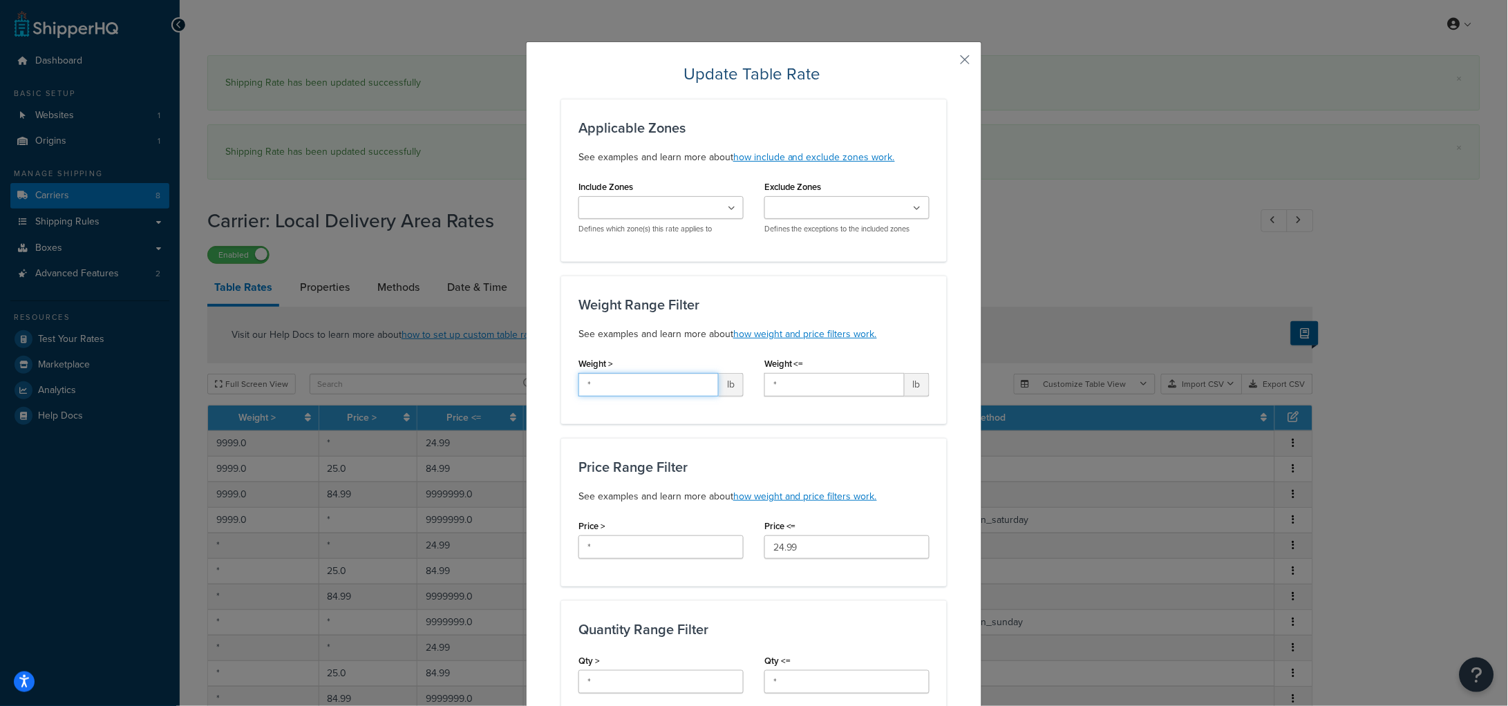
drag, startPoint x: 567, startPoint y: 381, endPoint x: 583, endPoint y: 343, distance: 41.2
paste input "9999"
type input "9999"
click at [628, 310] on h3 "Weight Range Filter" at bounding box center [753, 304] width 351 height 15
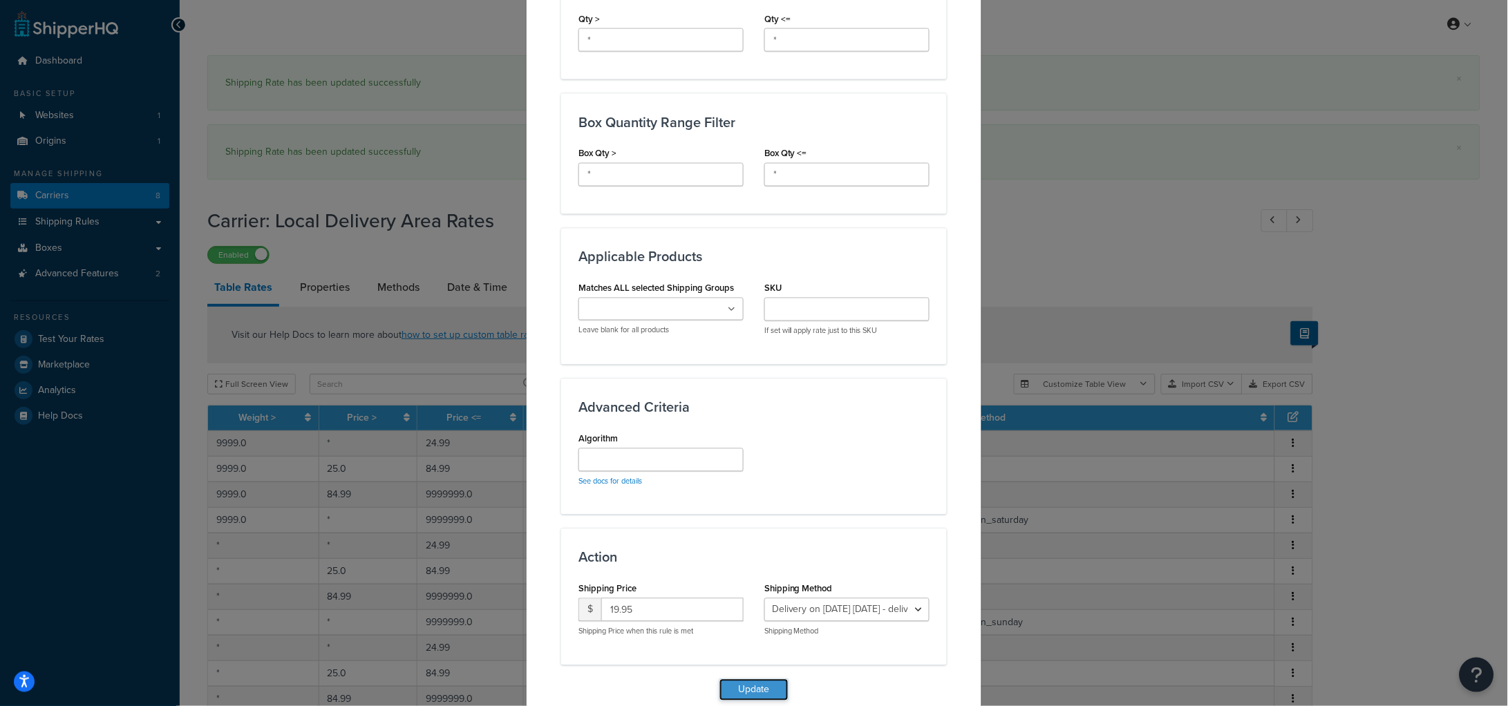
click at [750, 683] on button "Update" at bounding box center [753, 690] width 69 height 22
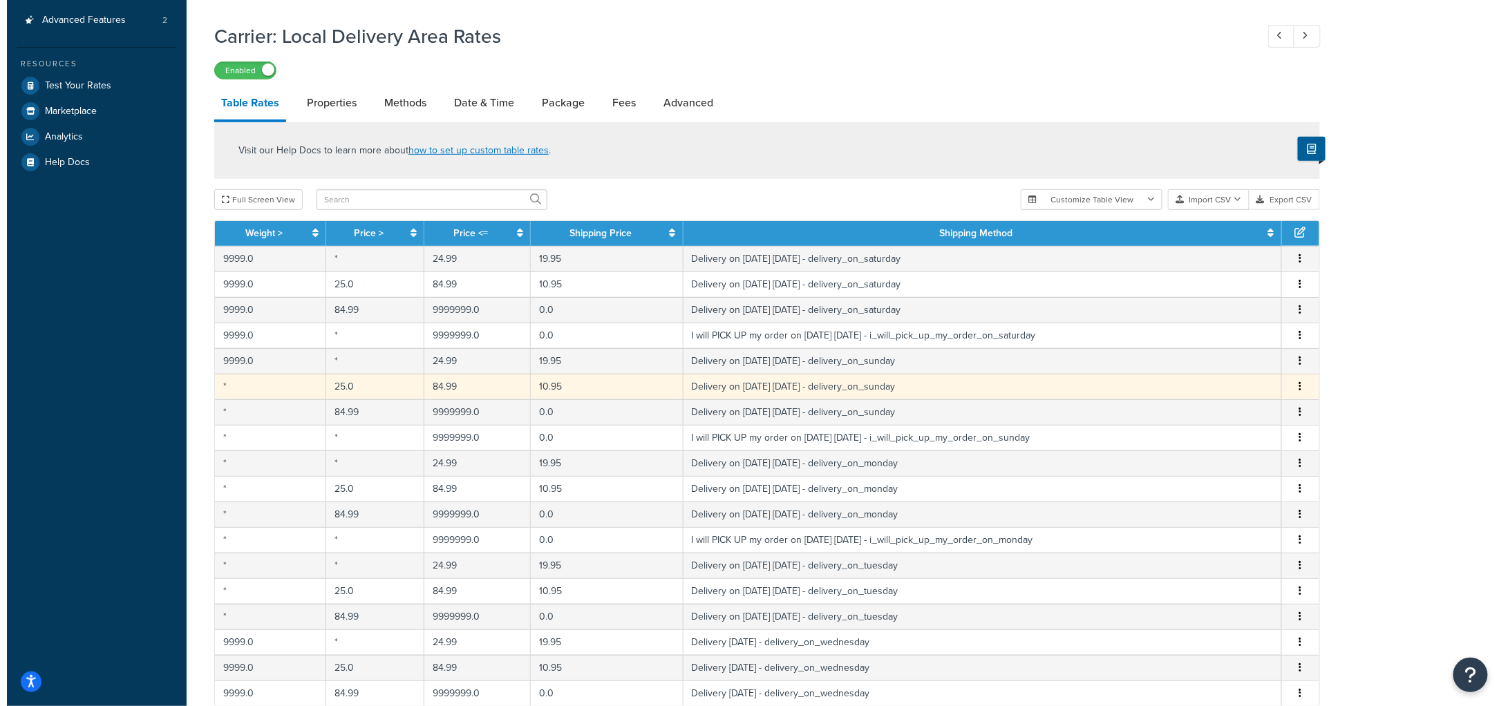
scroll to position [254, 0]
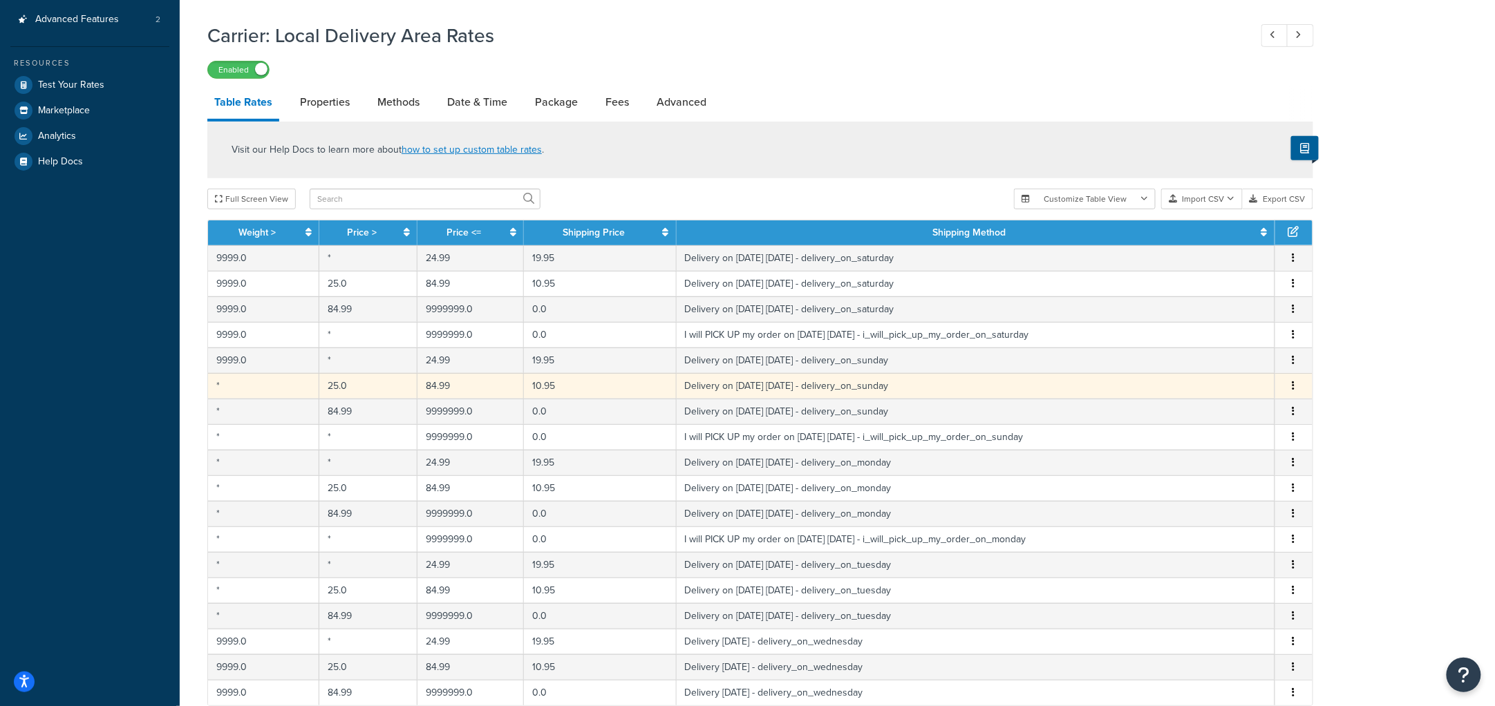
click at [1290, 383] on button "button" at bounding box center [1293, 386] width 11 height 15
click at [1231, 366] on div "Edit" at bounding box center [1224, 359] width 98 height 28
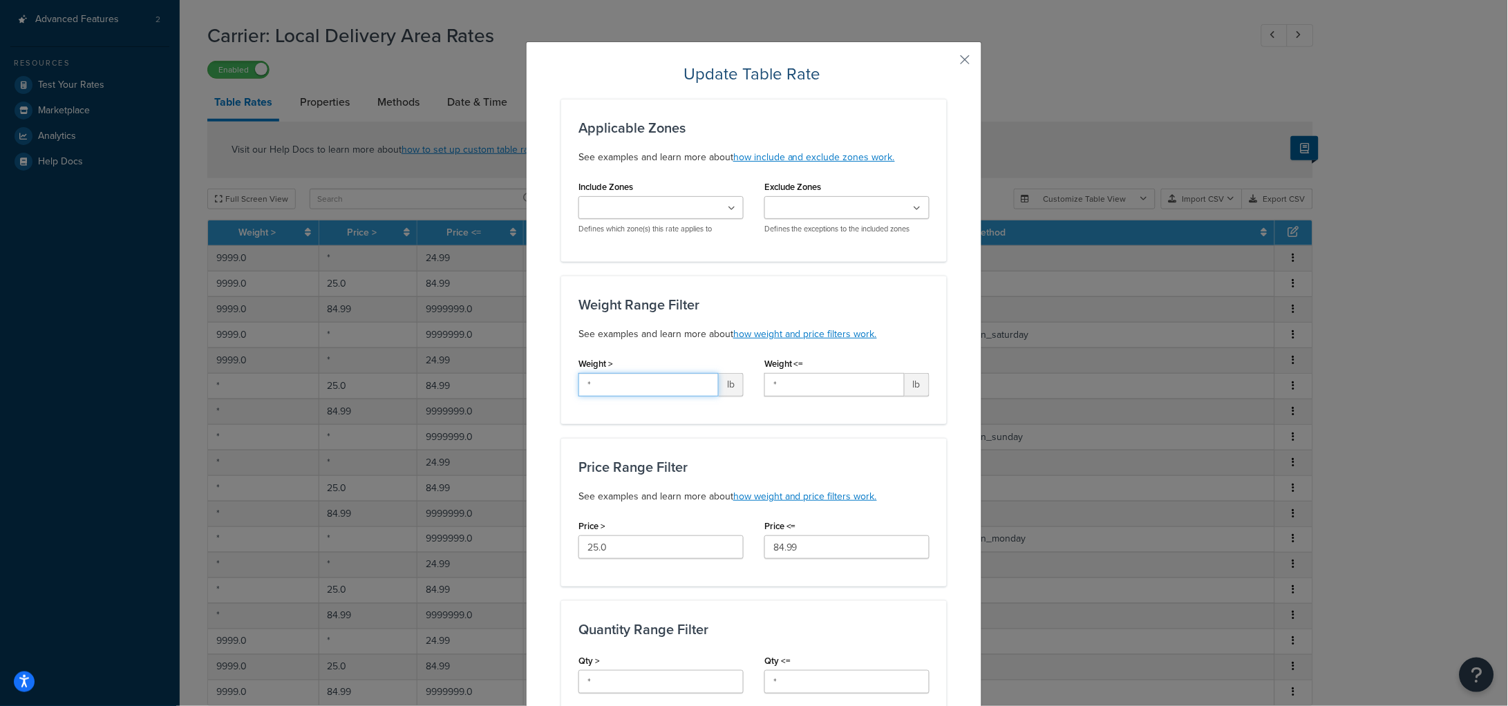
drag, startPoint x: 666, startPoint y: 383, endPoint x: 605, endPoint y: 337, distance: 76.0
paste input "9999"
type input "9999"
click at [692, 301] on h3 "Weight Range Filter" at bounding box center [753, 304] width 351 height 15
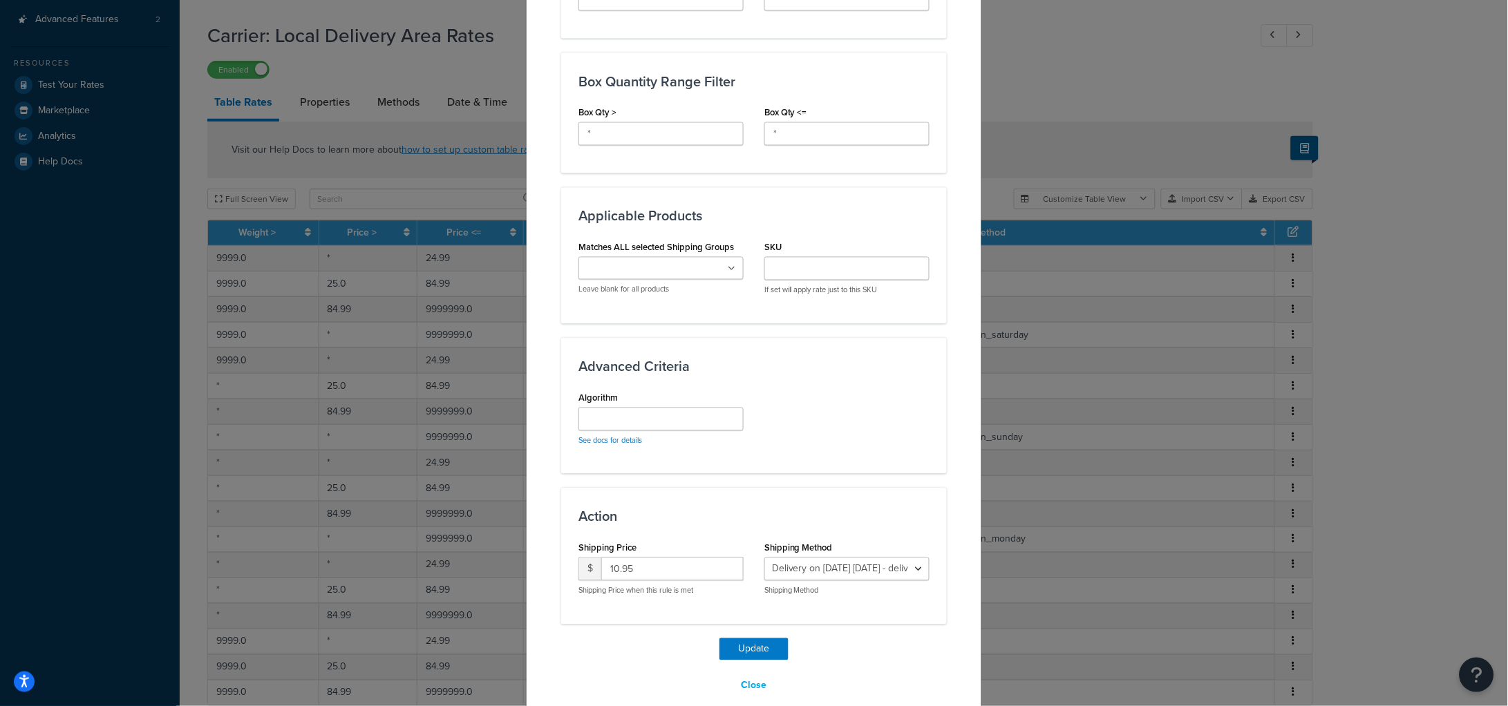
scroll to position [703, 0]
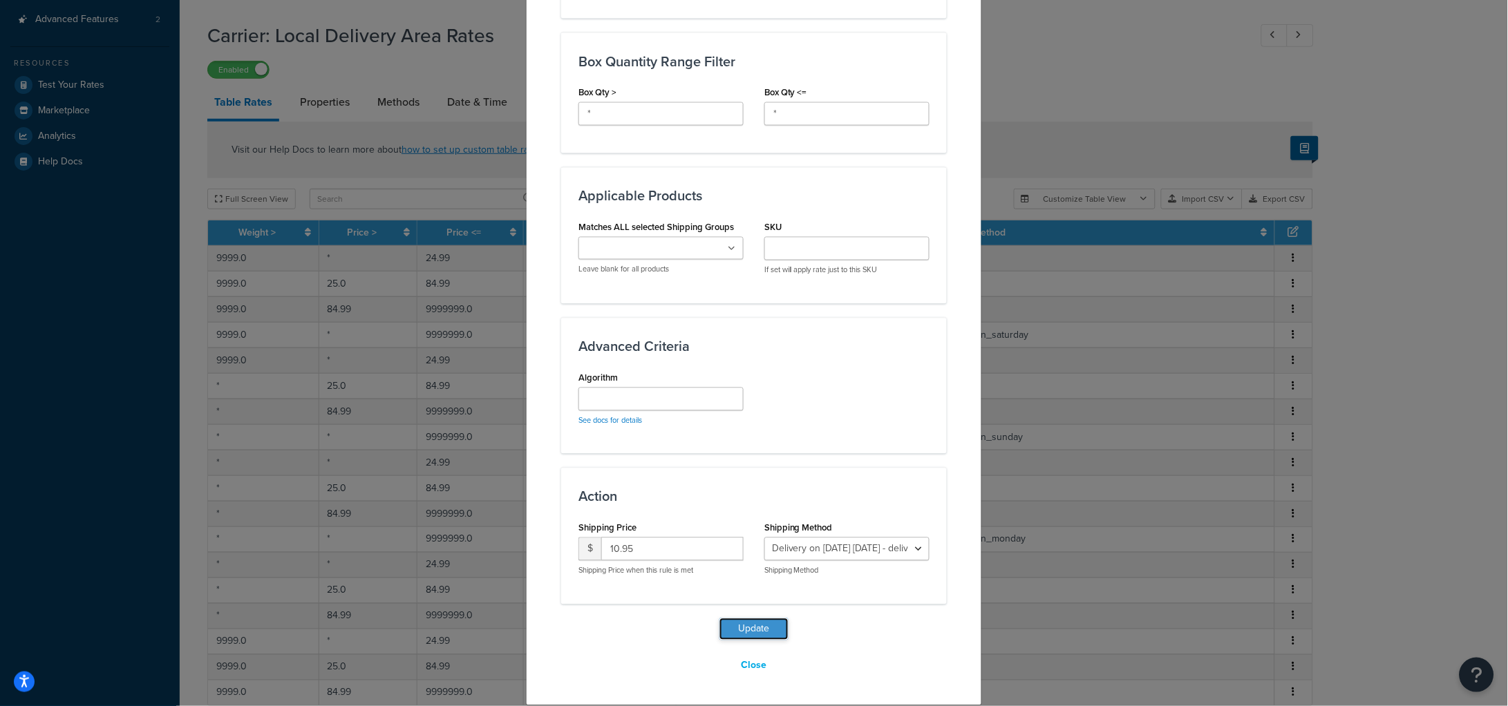
click at [745, 634] on button "Update" at bounding box center [753, 629] width 69 height 22
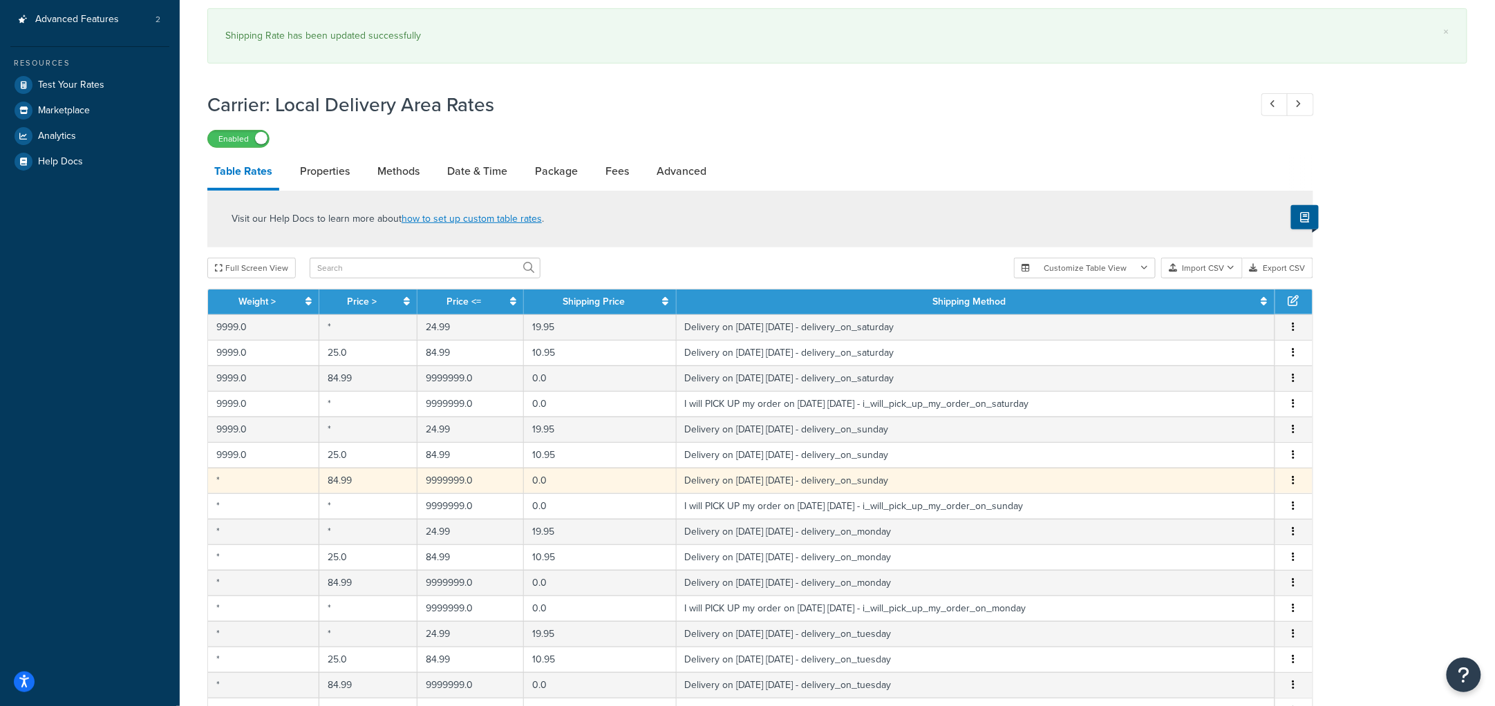
click at [1294, 485] on icon "button" at bounding box center [1293, 480] width 3 height 10
click at [1205, 447] on div "Edit" at bounding box center [1224, 453] width 98 height 28
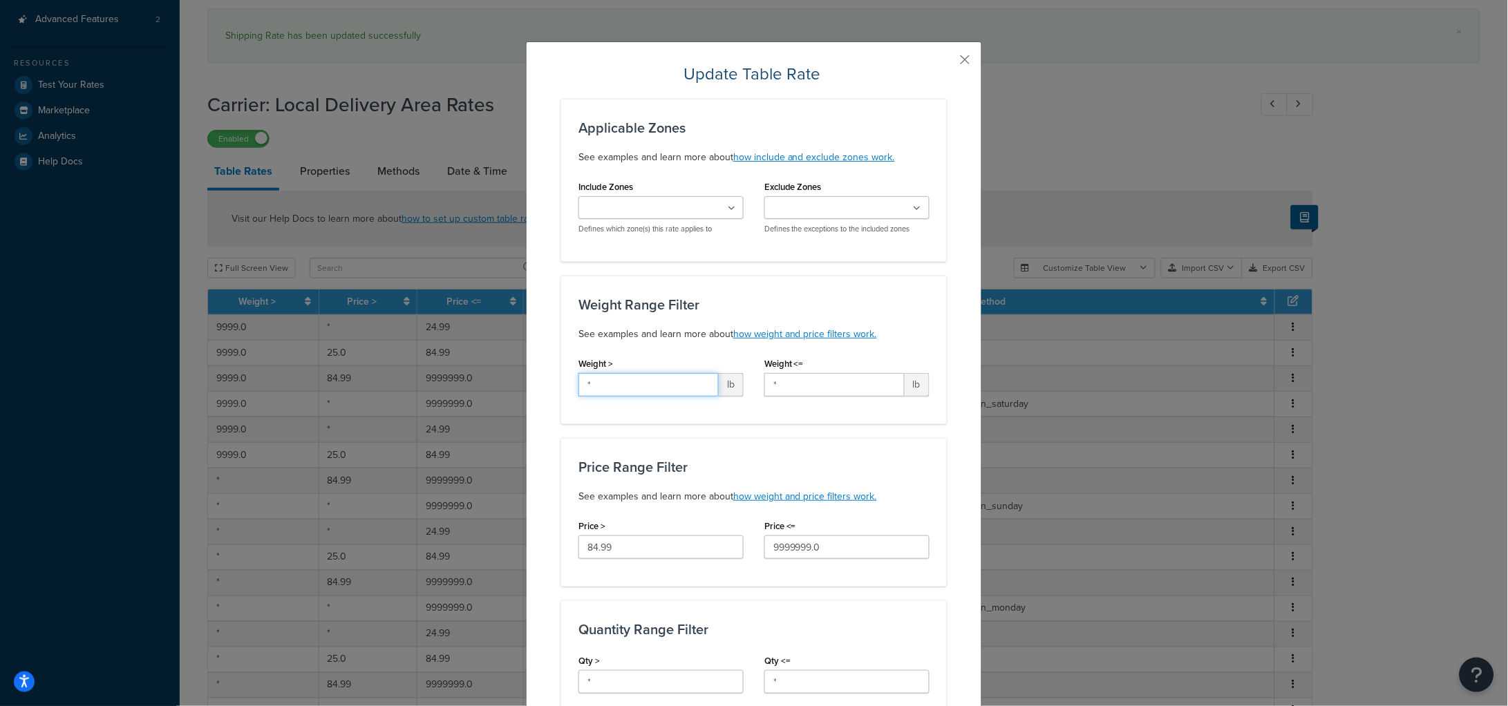
drag, startPoint x: 609, startPoint y: 385, endPoint x: 514, endPoint y: 381, distance: 94.7
click at [515, 382] on div "Update Table Rate Applicable Zones See examples and learn more about how includ…" at bounding box center [754, 353] width 1508 height 706
paste input "9999"
type input "9999"
click at [681, 325] on div "Weight Range Filter See examples and learn more about how weight and price filt…" at bounding box center [753, 320] width 351 height 46
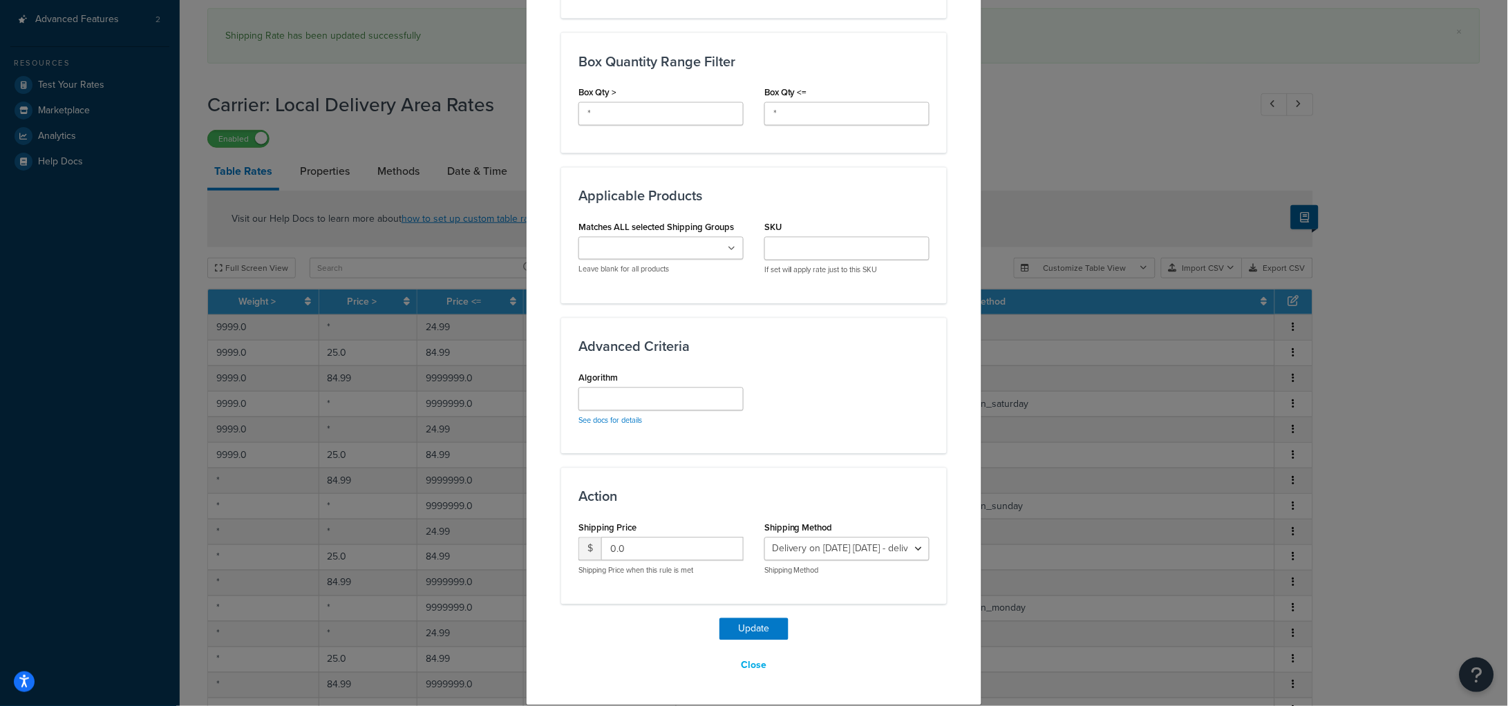
click at [732, 641] on div "Update Close" at bounding box center [754, 647] width 386 height 59
click at [739, 632] on button "Update" at bounding box center [753, 629] width 69 height 22
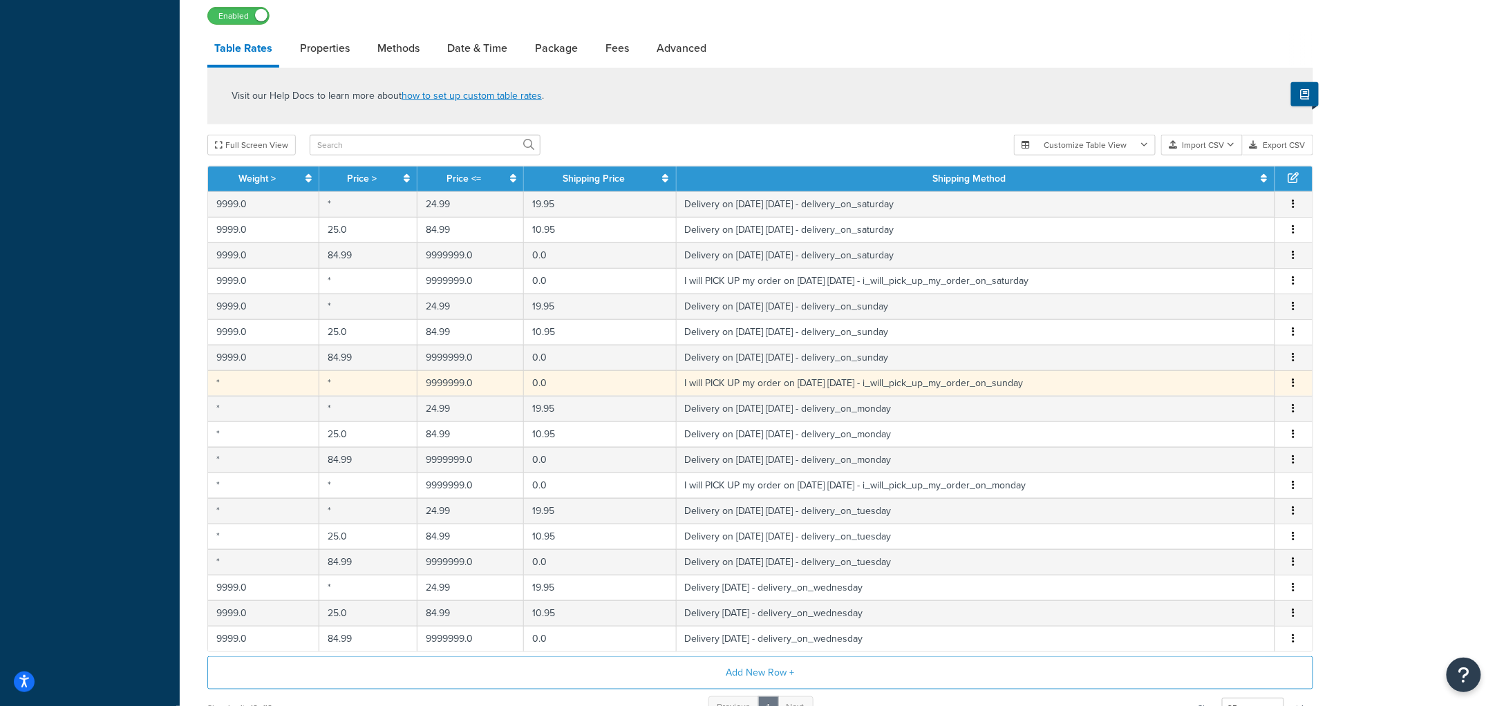
click at [1290, 381] on button "button" at bounding box center [1293, 383] width 11 height 15
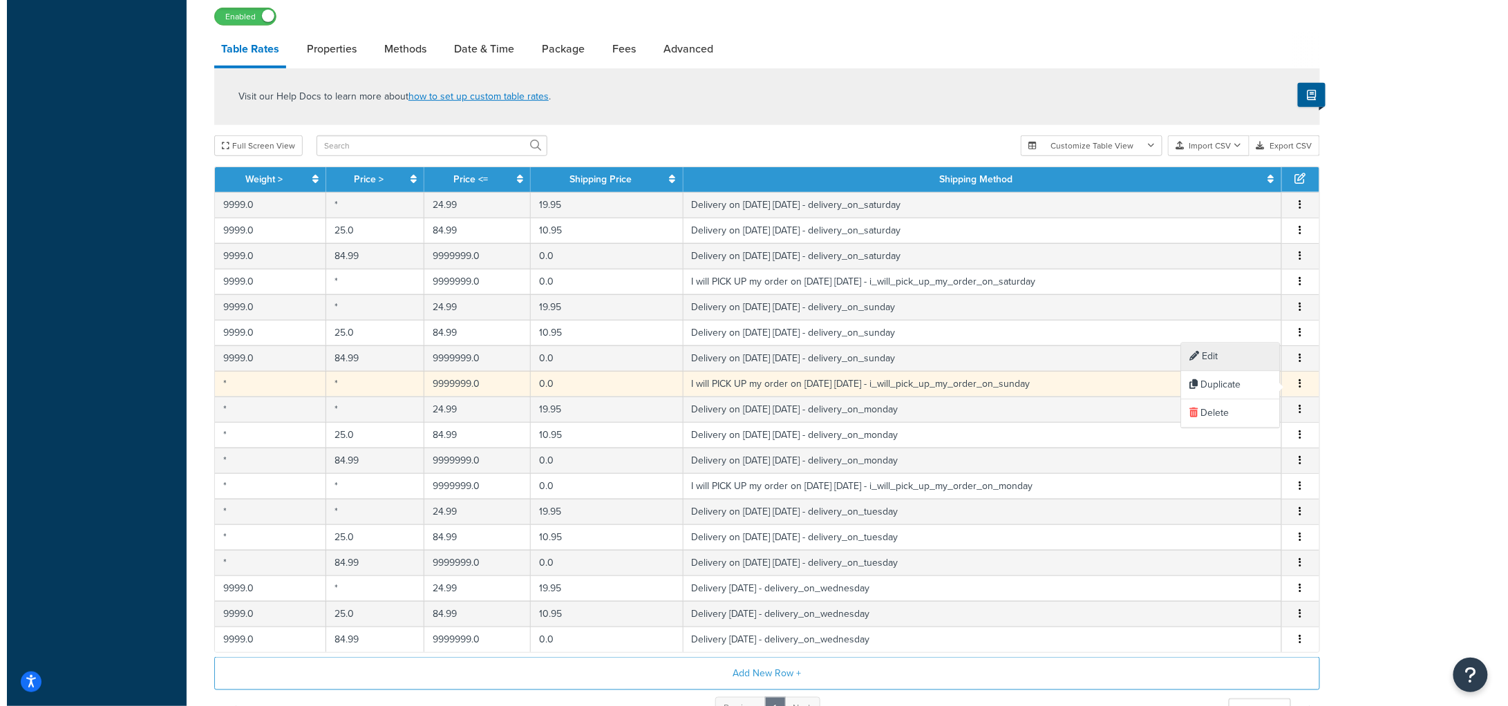
scroll to position [445, 0]
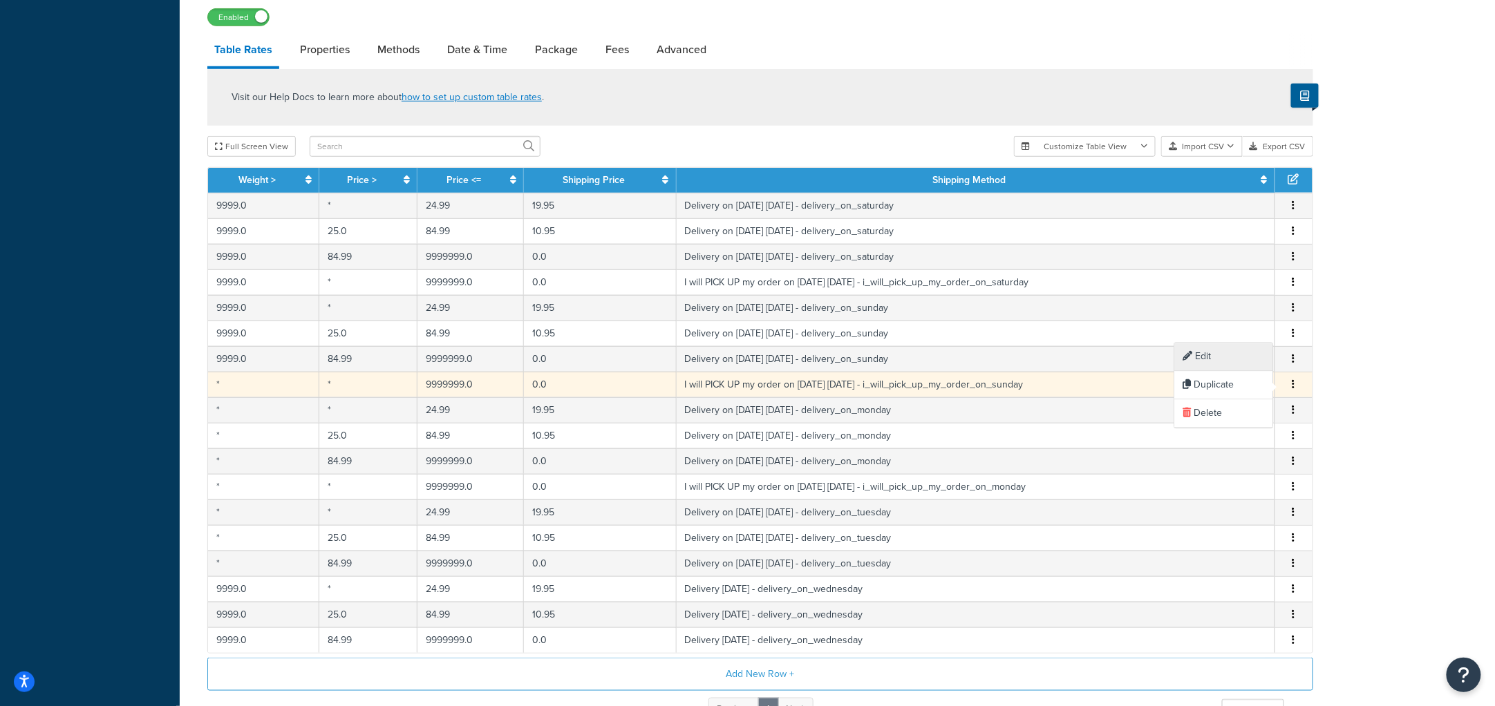
click at [1218, 356] on div "Edit" at bounding box center [1224, 357] width 98 height 28
select select "141008"
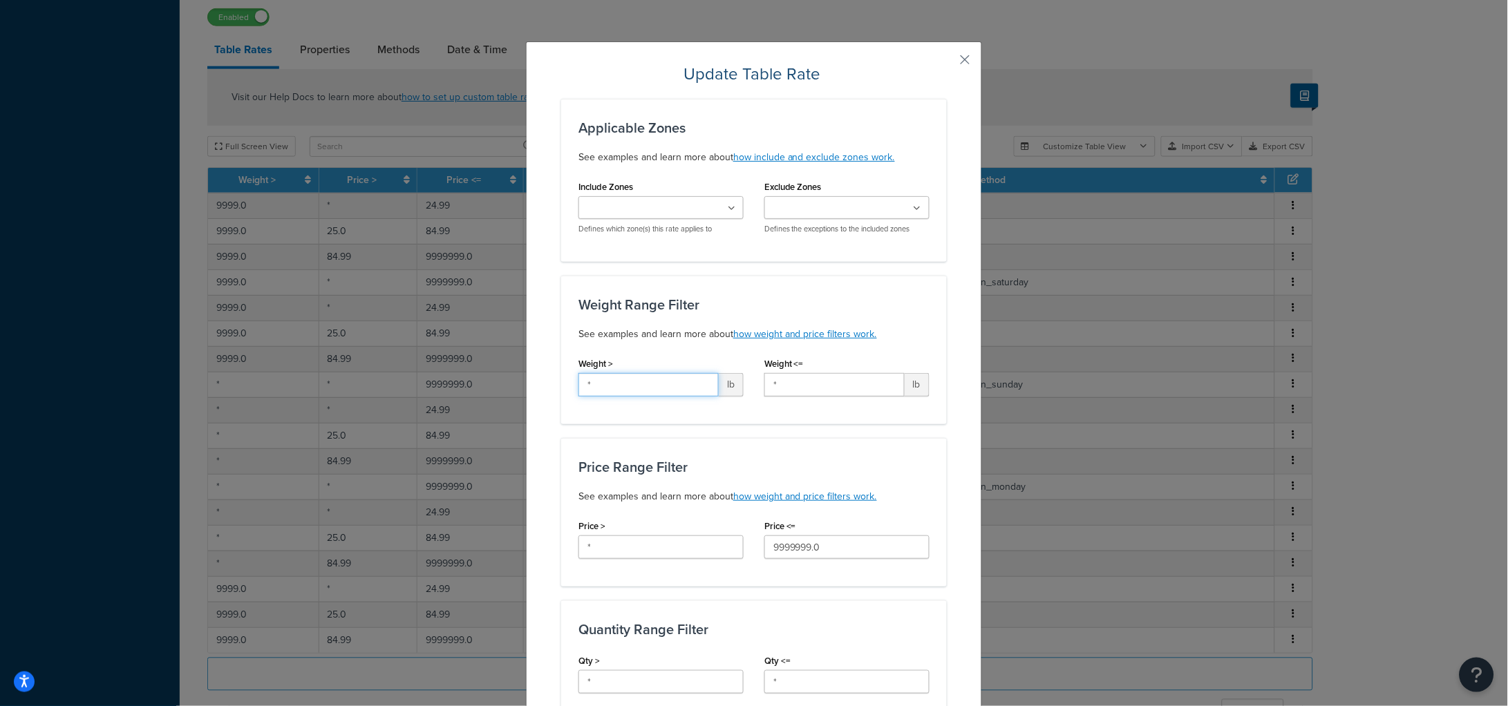
drag, startPoint x: 632, startPoint y: 384, endPoint x: 569, endPoint y: 347, distance: 72.5
paste input "9999"
type input "9999"
click at [625, 293] on div "Weight Range Filter See examples and learn more about how weight and price filt…" at bounding box center [754, 350] width 386 height 149
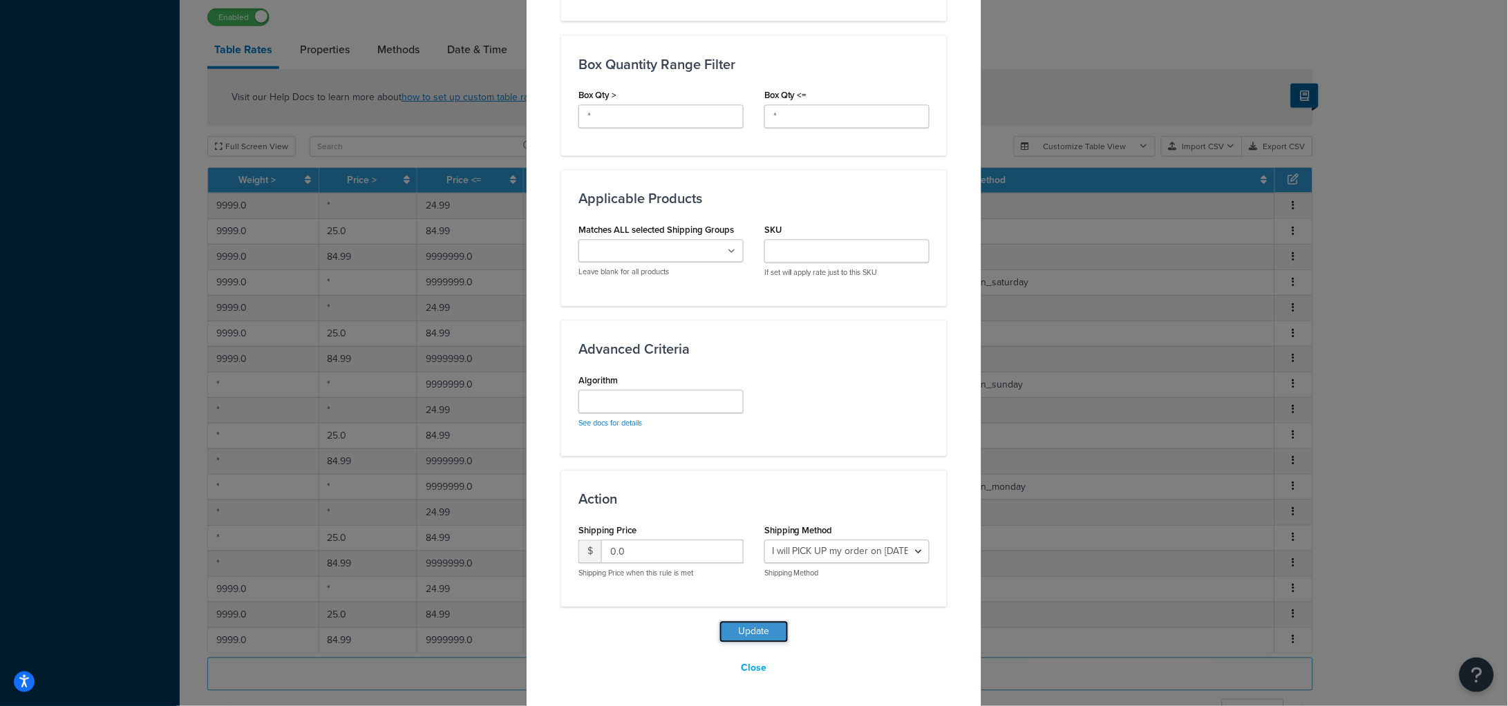
click at [744, 635] on button "Update" at bounding box center [753, 632] width 69 height 22
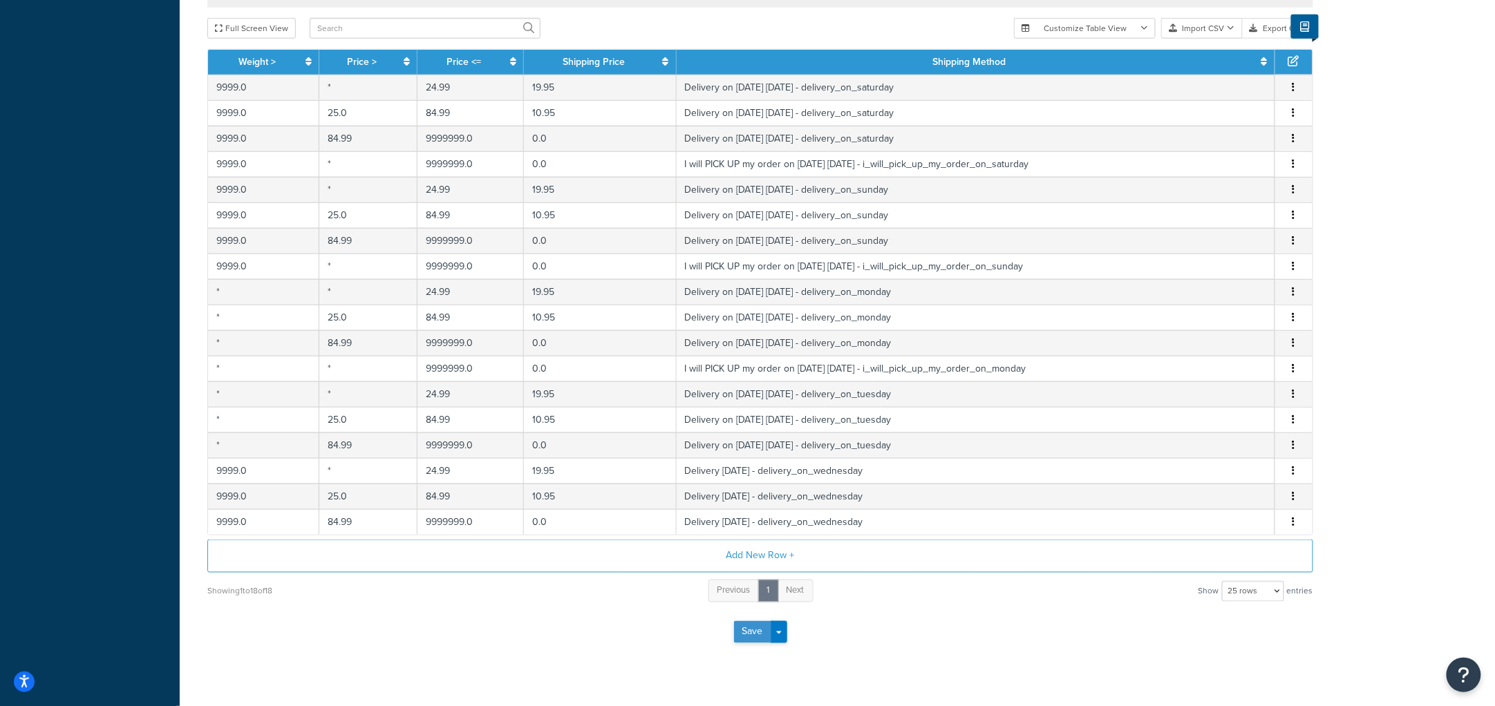
scroll to position [634, 0]
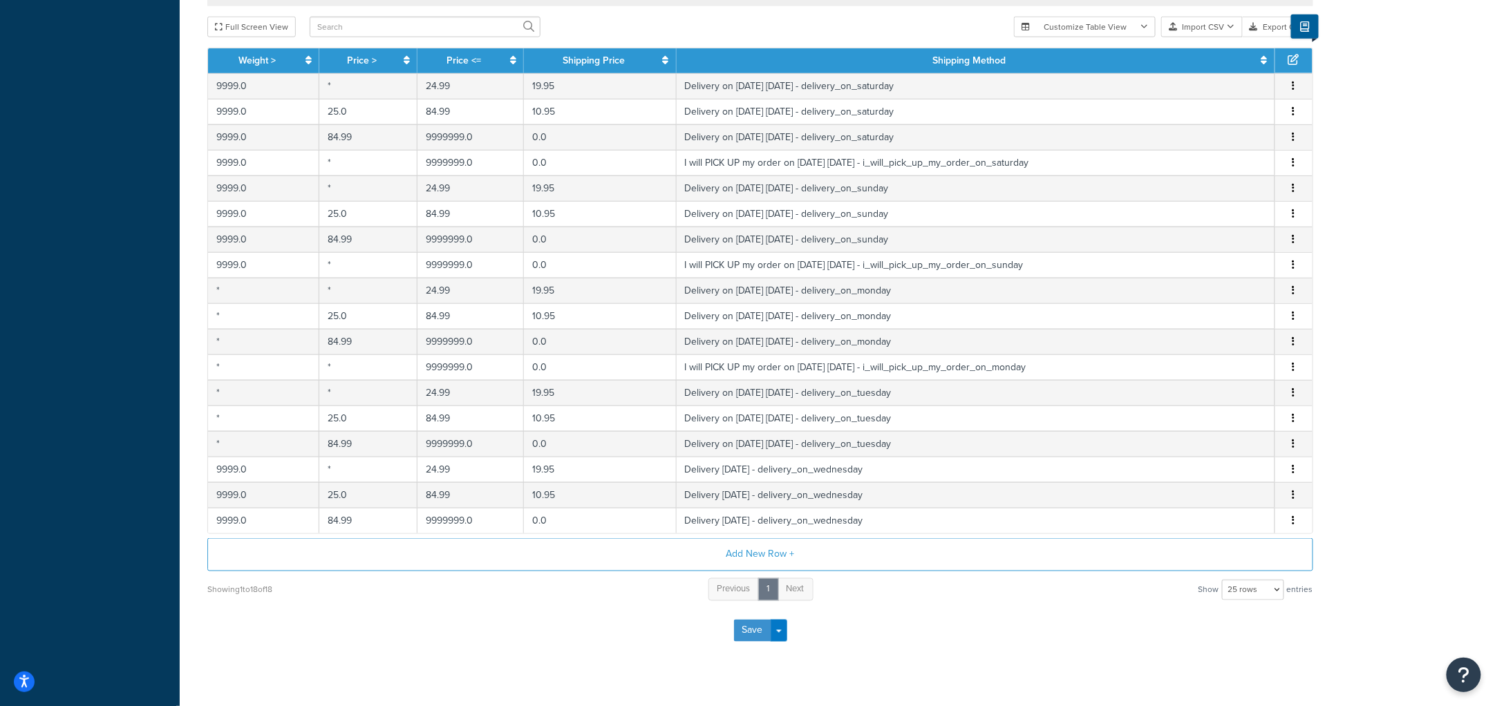
click at [746, 632] on button "Save" at bounding box center [752, 631] width 37 height 22
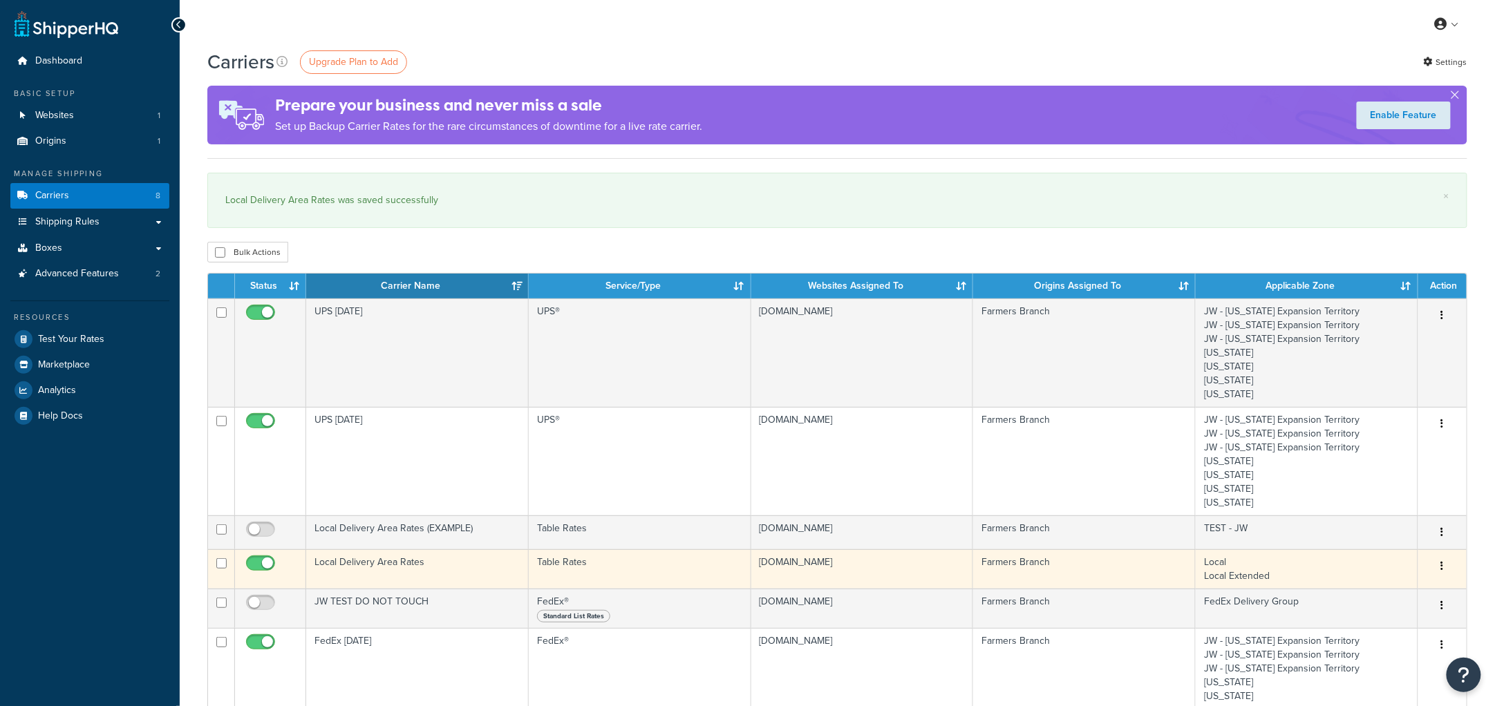
click at [376, 574] on td "Local Delivery Area Rates" at bounding box center [417, 568] width 223 height 39
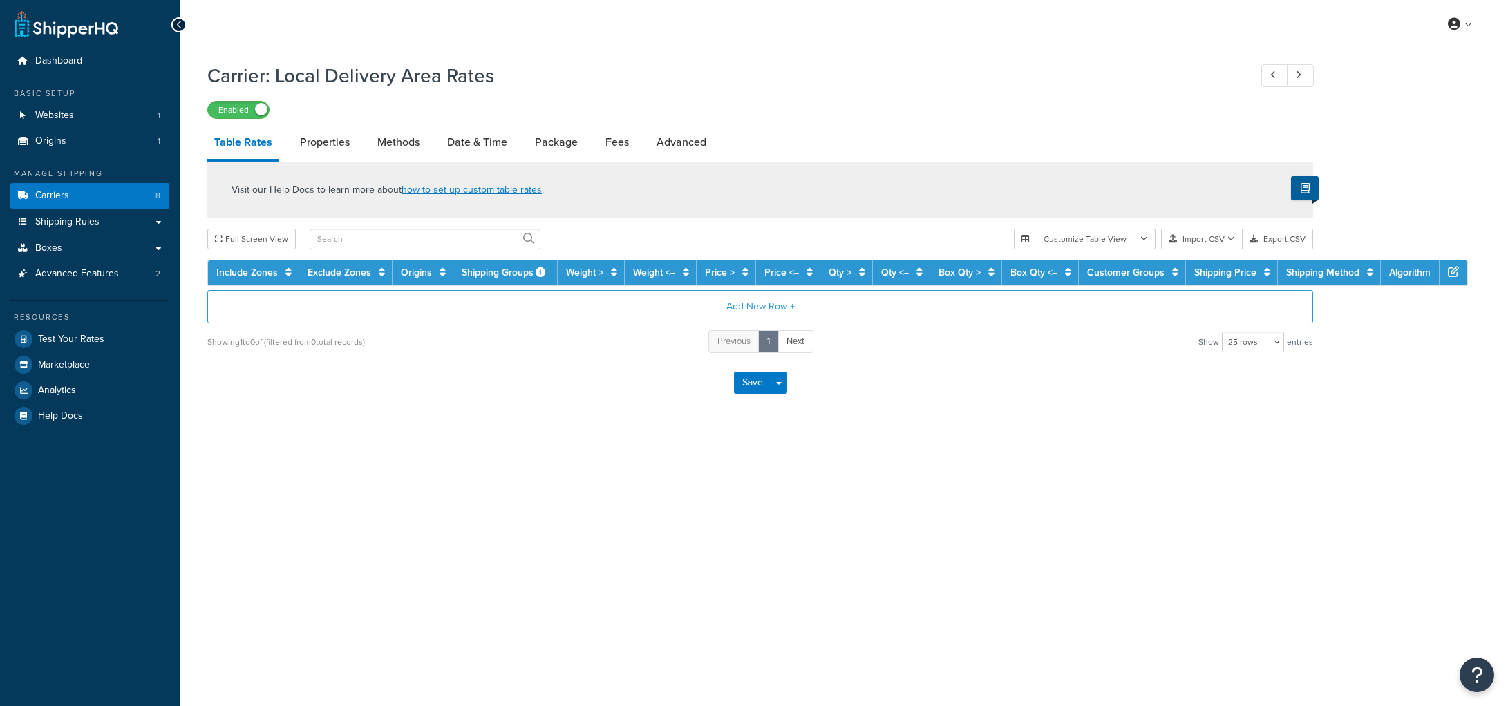
select select "25"
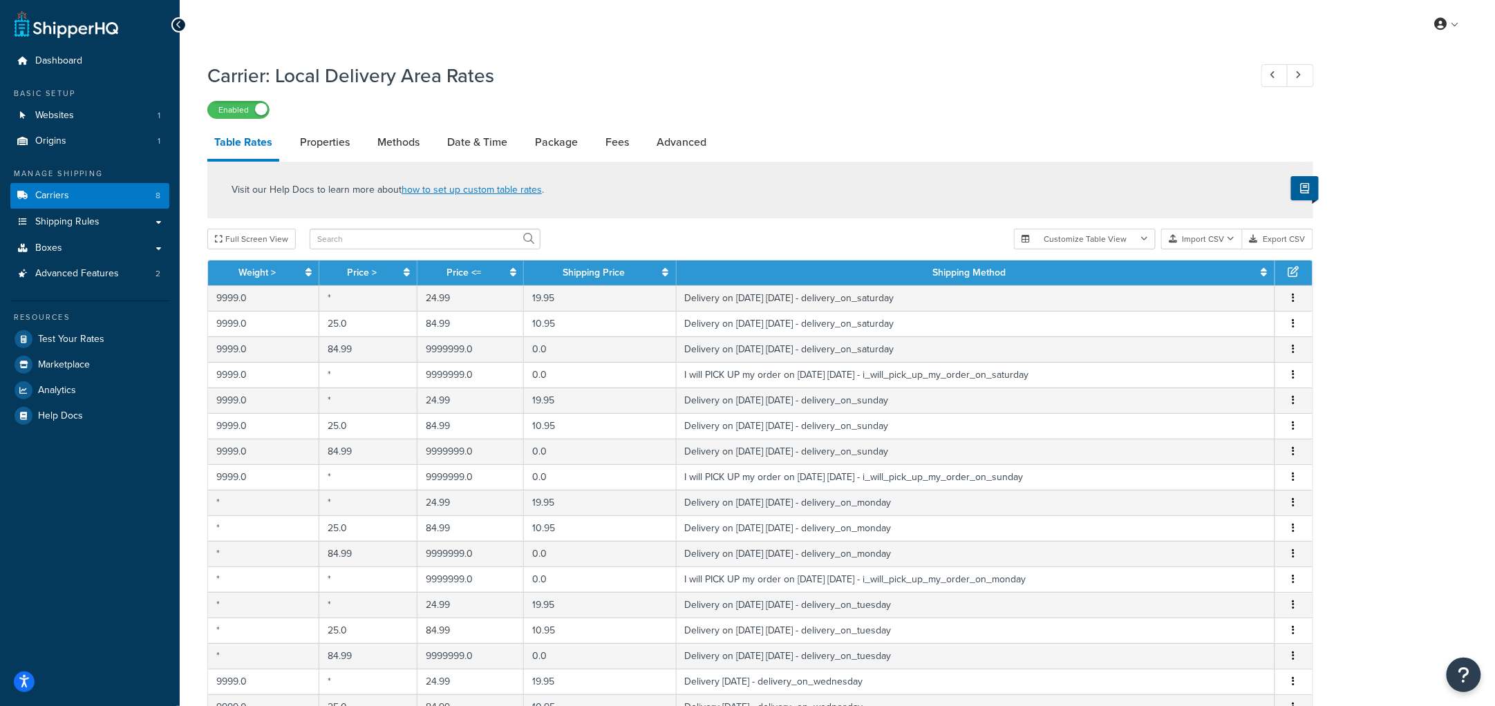
click at [860, 73] on h1 "Carrier: Local Delivery Area Rates" at bounding box center [721, 75] width 1028 height 27
